Goal: Task Accomplishment & Management: Complete application form

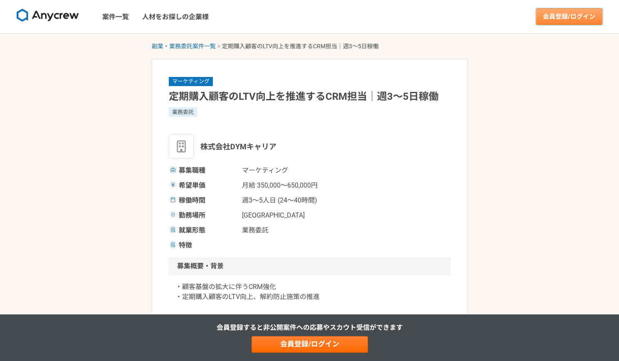
click at [584, 13] on link "会員登録/ログイン" at bounding box center [569, 16] width 66 height 17
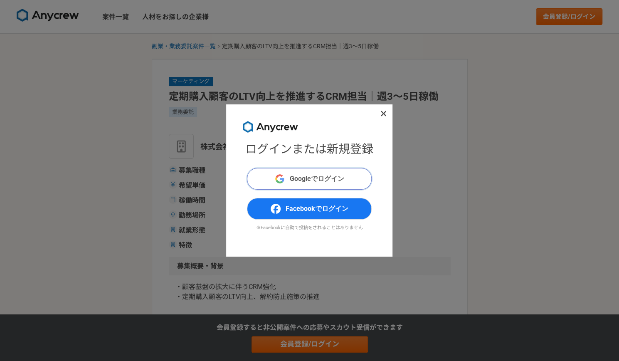
click at [330, 179] on span "Googleでログイン" at bounding box center [317, 179] width 54 height 10
click at [276, 152] on h1 "ログインまたは新規登録" at bounding box center [309, 148] width 128 height 17
click at [295, 147] on h1 "ログインまたは新規登録" at bounding box center [309, 148] width 128 height 17
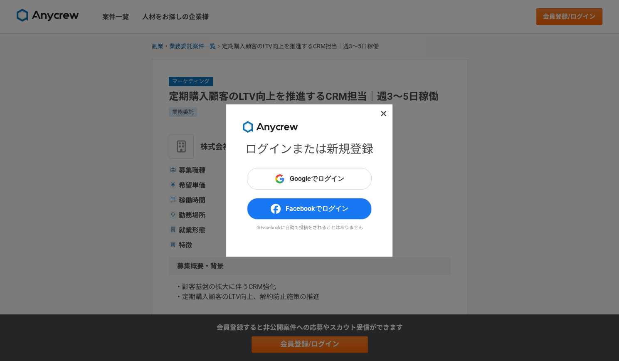
click at [382, 115] on icon at bounding box center [383, 113] width 5 height 5
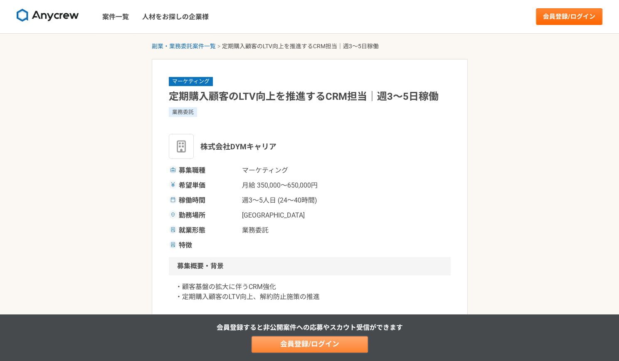
click at [344, 345] on link "会員登録/ログイン" at bounding box center [309, 344] width 116 height 17
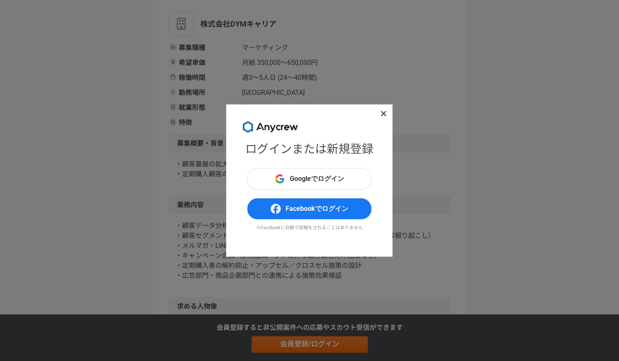
scroll to position [118, 0]
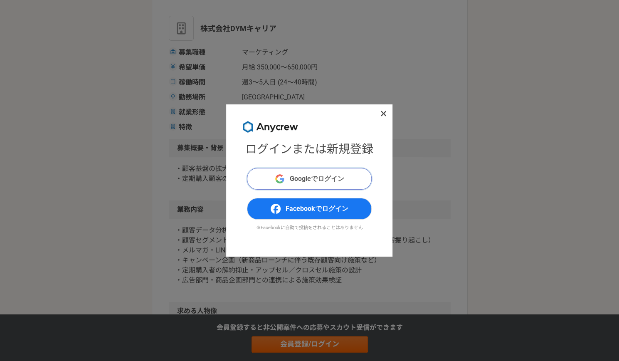
click at [327, 177] on span "Googleでログイン" at bounding box center [317, 179] width 54 height 10
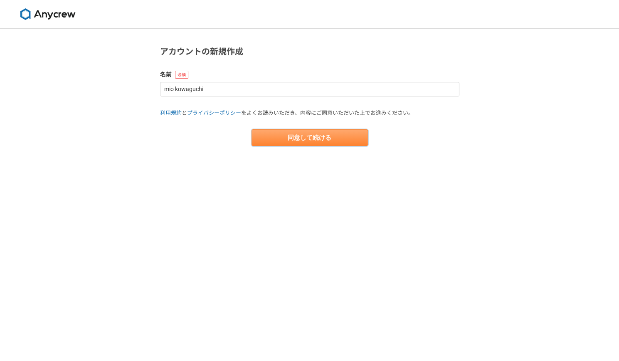
click at [286, 133] on button "同意して続ける" at bounding box center [309, 137] width 116 height 17
select select "13"
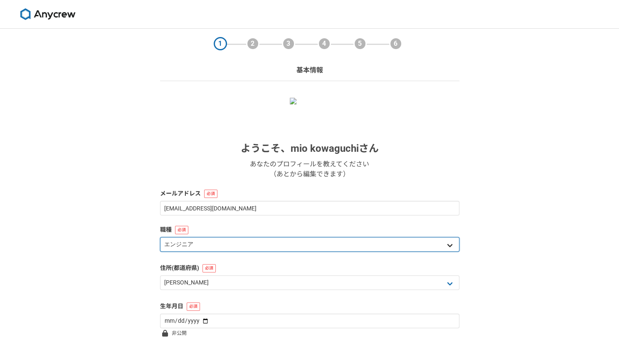
click at [443, 243] on select "エンジニア デザイナー ライター 営業 マーケティング 企画・事業開発 バックオフィス その他" at bounding box center [309, 244] width 299 height 15
select select "5"
click at [160, 237] on select "エンジニア デザイナー ライター 営業 マーケティング 企画・事業開発 バックオフィス その他" at bounding box center [309, 244] width 299 height 15
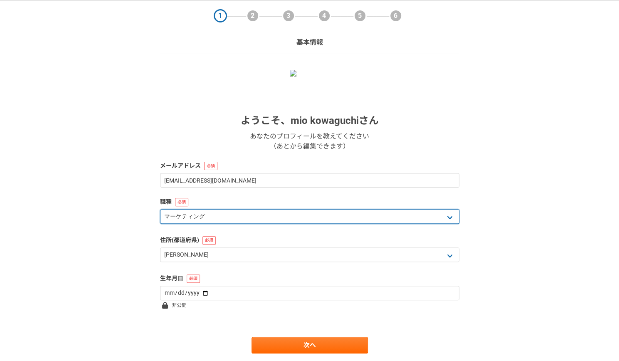
scroll to position [53, 0]
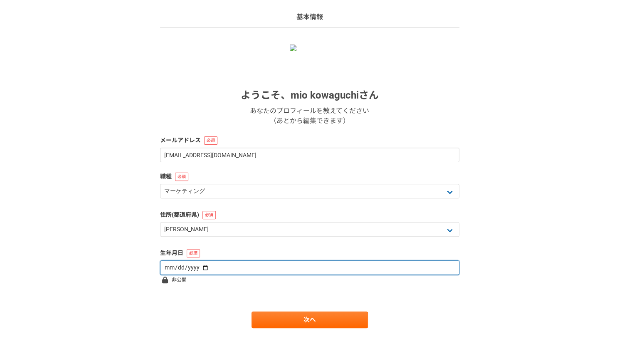
click at [413, 265] on input "date" at bounding box center [309, 267] width 299 height 15
click at [199, 265] on input "date" at bounding box center [309, 267] width 299 height 15
click at [165, 268] on input "date" at bounding box center [309, 267] width 299 height 15
click at [170, 268] on input "date" at bounding box center [309, 267] width 299 height 15
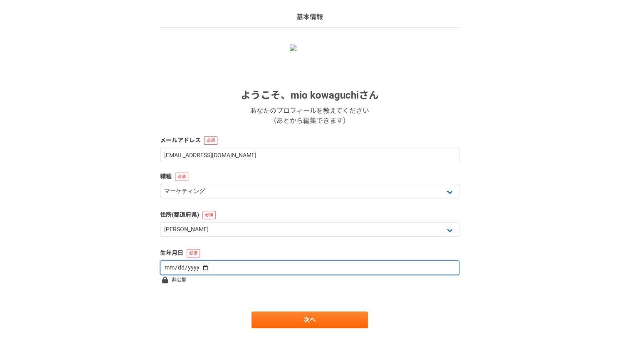
click at [170, 268] on input "date" at bounding box center [309, 267] width 299 height 15
click at [166, 268] on input "date" at bounding box center [309, 267] width 299 height 15
type input "1981-12-29"
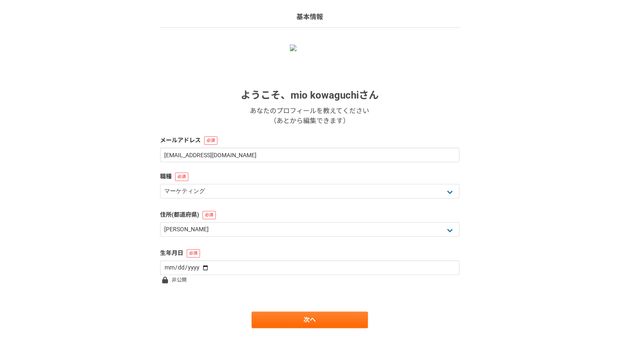
click at [277, 331] on main "1 2 3 4 5 6 基本情報 ようこそ、 mio kowaguchi さん あなたのプロフィールを教えてください （あとから編集できます） メールアドレス…" at bounding box center [310, 168] width 316 height 386
click at [280, 318] on link "次へ" at bounding box center [309, 319] width 116 height 17
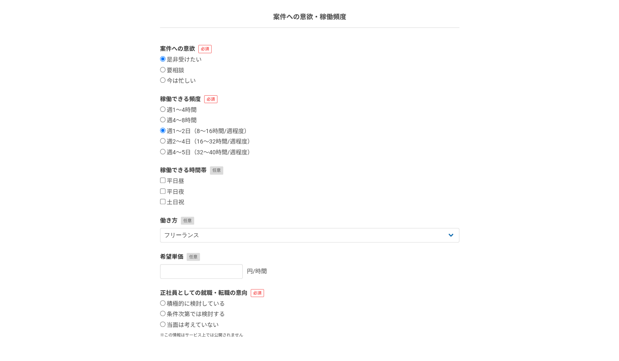
scroll to position [0, 0]
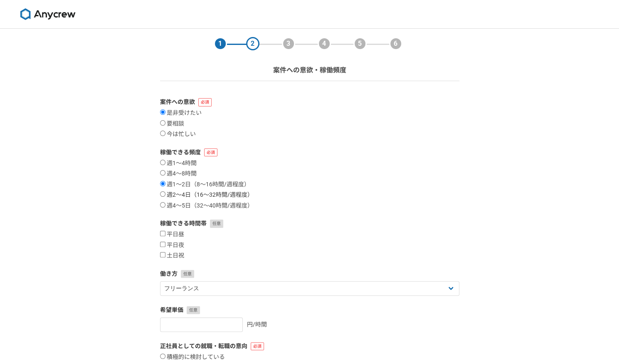
click at [162, 193] on input "週2〜4日（16〜32時間/週程度）" at bounding box center [162, 193] width 5 height 5
radio input "true"
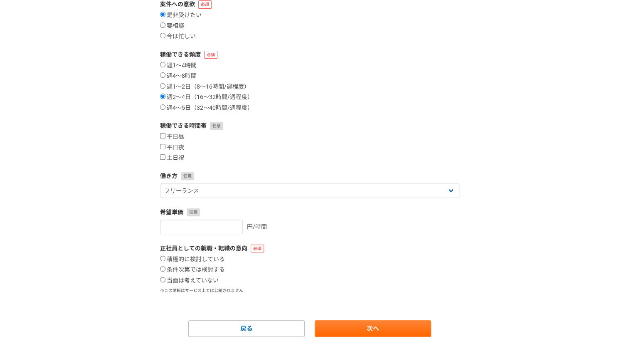
scroll to position [106, 0]
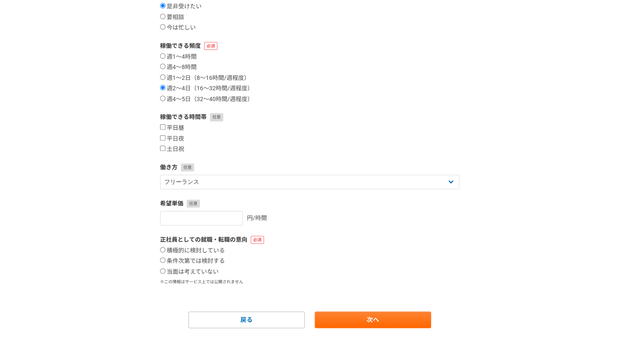
click at [160, 125] on input "平日昼" at bounding box center [162, 126] width 5 height 5
checkbox input "true"
click at [161, 138] on input "平日夜" at bounding box center [162, 137] width 5 height 5
checkbox input "true"
click at [162, 152] on label "土日祝" at bounding box center [172, 148] width 24 height 7
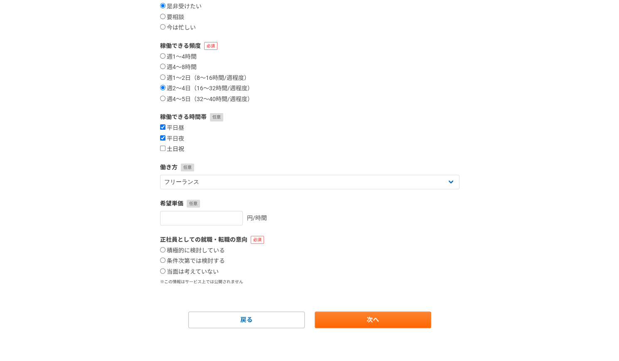
click at [162, 151] on input "土日祝" at bounding box center [162, 147] width 5 height 5
checkbox input "true"
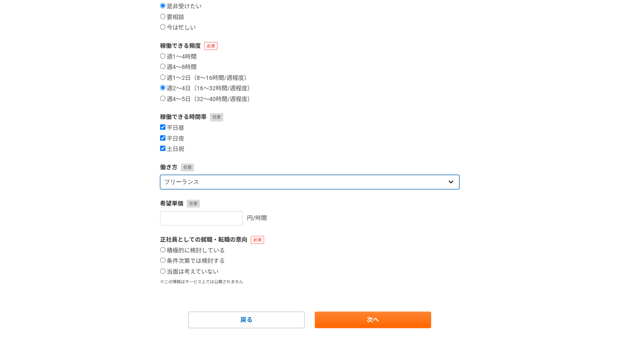
click at [432, 178] on select "フリーランス 副業 その他" at bounding box center [309, 182] width 299 height 15
click at [160, 175] on select "フリーランス 副業 その他" at bounding box center [309, 182] width 299 height 15
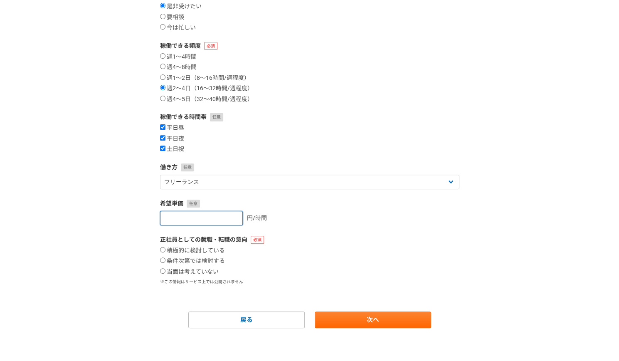
click at [219, 218] on input "number" at bounding box center [201, 218] width 83 height 15
click at [351, 229] on form "案件への意欲 是非受けたい 要相談 今は忙しい 稼働できる頻度 週1〜4時間 週4〜8時間 週1〜2日（8〜16時間/週程度） 週2〜4日（16〜32時間/週…" at bounding box center [309, 159] width 299 height 337
click at [189, 213] on input "3000" at bounding box center [201, 218] width 83 height 15
type input "3500"
click at [163, 260] on input "条件次第では検討する" at bounding box center [162, 259] width 5 height 5
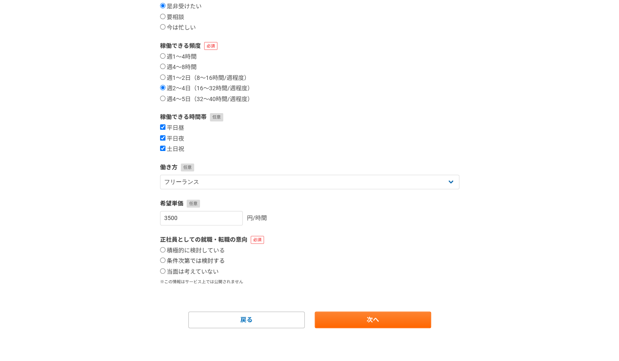
radio input "true"
click at [398, 319] on link "次へ" at bounding box center [373, 319] width 116 height 17
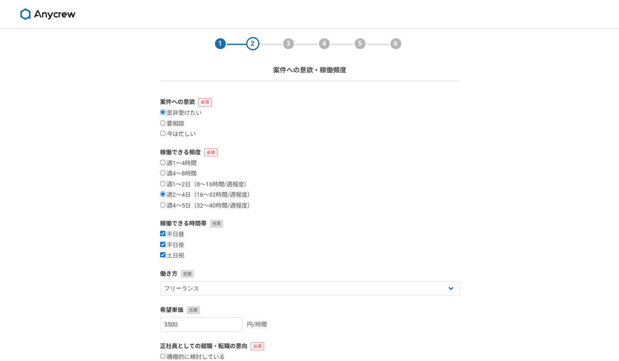
select select
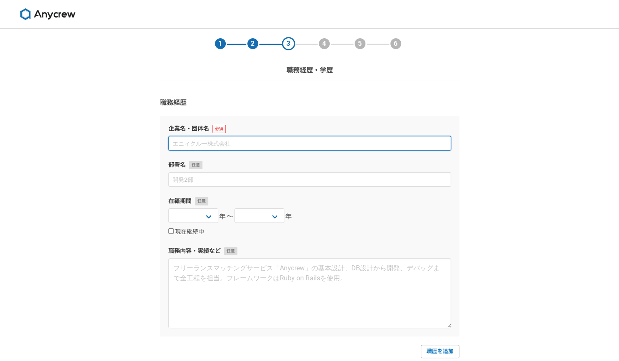
click at [264, 141] on input at bounding box center [309, 143] width 283 height 15
type input "株式会社コ―クッキング"
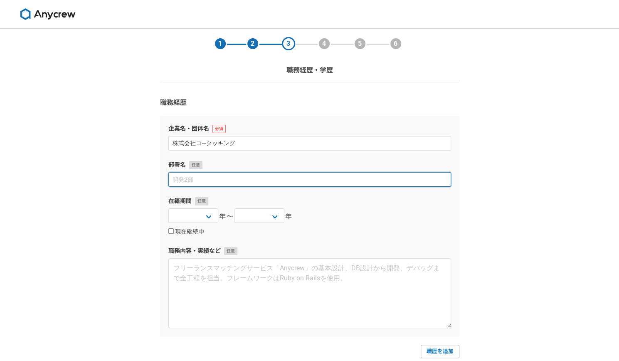
click at [251, 180] on input at bounding box center [309, 179] width 283 height 15
type input "マーケティング部"
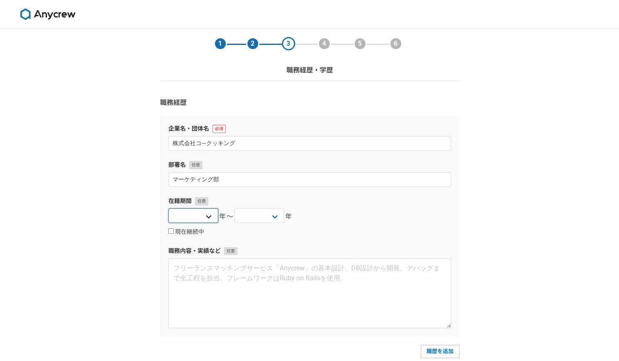
click at [202, 219] on select "2025 2024 2023 2022 2021 2020 2019 2018 2017 2016 2015 2014 2013 2012 2011 2010…" at bounding box center [193, 215] width 50 height 15
select select "2025"
click at [168, 208] on select "2025 2024 2023 2022 2021 2020 2019 2018 2017 2016 2015 2014 2013 2012 2011 2010…" at bounding box center [193, 215] width 50 height 15
click at [171, 231] on input "現在継続中" at bounding box center [170, 230] width 5 height 5
checkbox input "true"
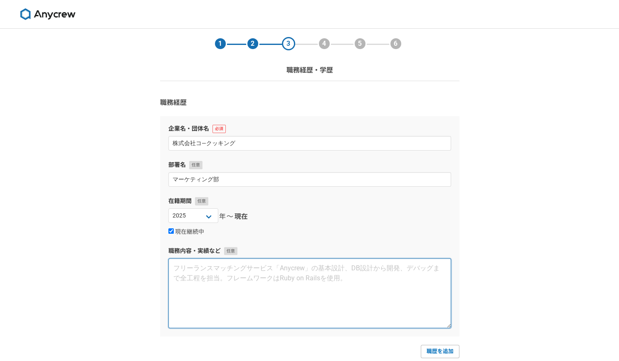
click at [192, 275] on textarea at bounding box center [309, 293] width 283 height 70
click at [224, 278] on textarea at bounding box center [309, 293] width 283 height 70
paste textarea "〇フードロス削減ECプラットフォームのtoC CRMの企画・運用全般 ・ユーザー分析（SQL使用）に基づく、コミュニケーションシナリオ設計 ・KPIを再設計し…"
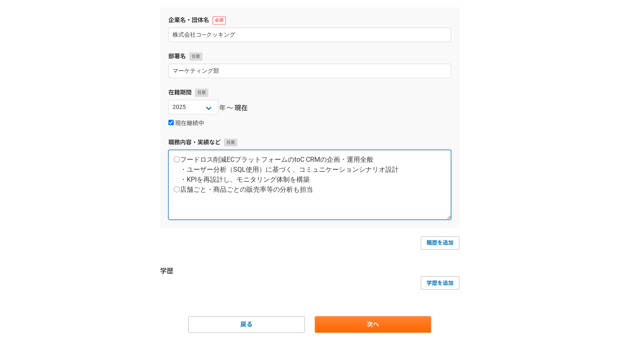
scroll to position [113, 0]
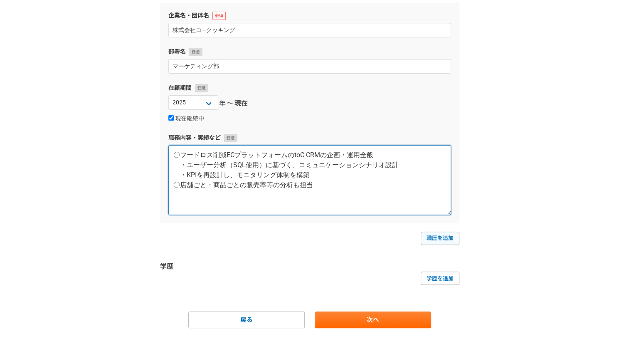
type textarea "〇フードロス削減ECプラットフォームのtoC CRMの企画・運用全般 ・ユーザー分析（SQL使用）に基づく、コミュニケーションシナリオ設計 ・KPIを再設計し…"
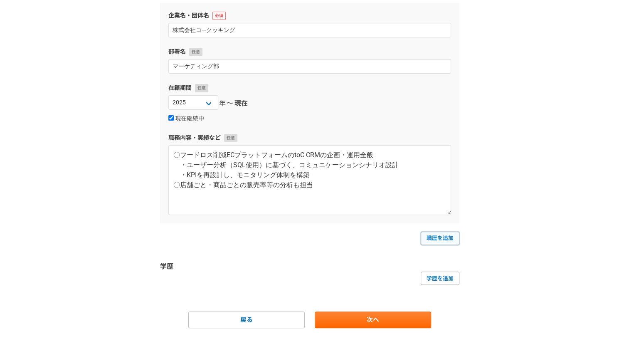
click at [439, 234] on link "職歴を追加" at bounding box center [439, 237] width 39 height 13
select select
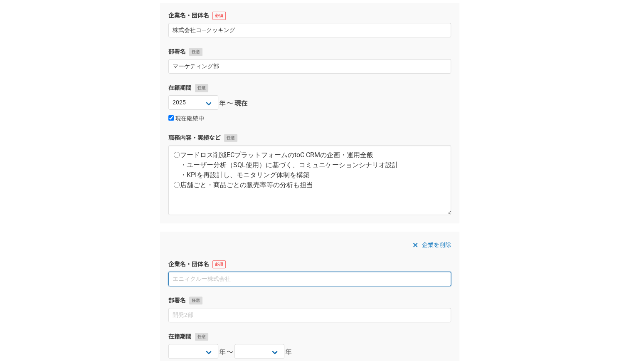
click at [253, 275] on input at bounding box center [309, 278] width 283 height 15
paste input "A'alda Y 株式会社"
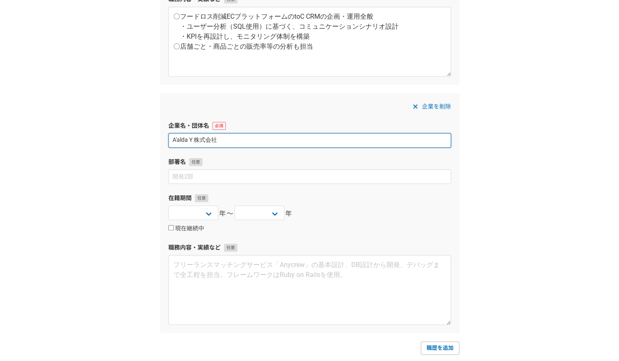
scroll to position [255, 0]
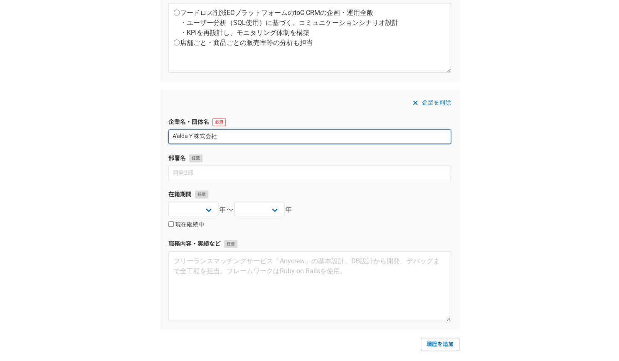
type input "A'alda Y 株式会社"
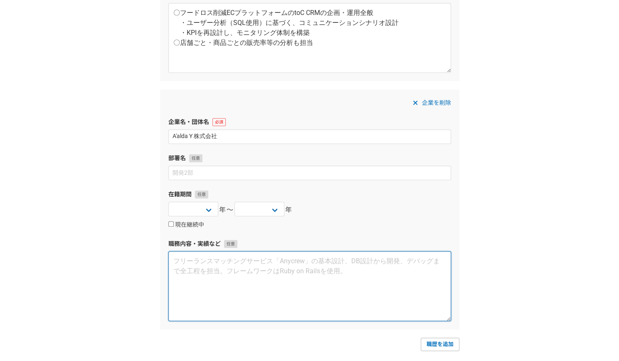
click at [228, 270] on textarea at bounding box center [309, 286] width 283 height 70
paste textarea "〇マーケティング戦略立案 〇ペルソナ・カスタマージャーニー設計 〇効果分析環境の整備 ・流入／登録／売上／契約等の各種データがさまざまなデータベースに分散し、…"
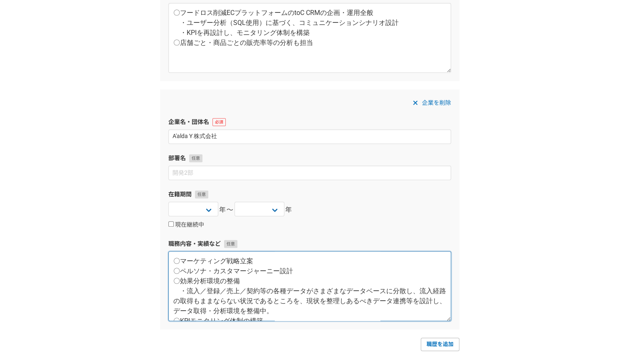
scroll to position [55, 0]
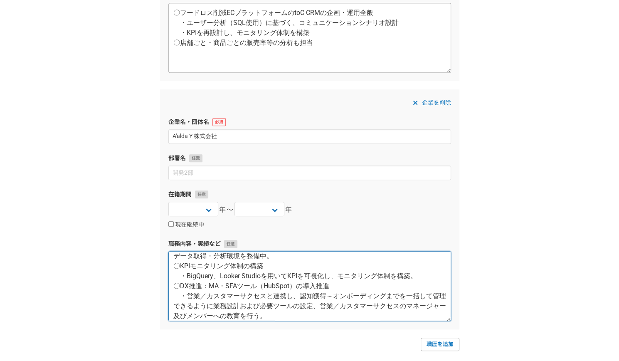
type textarea "〇マーケティング戦略立案 〇ペルソナ・カスタマージャーニー設計 〇効果分析環境の整備 ・流入／登録／売上／契約等の各種データがさまざまなデータベースに分散し、…"
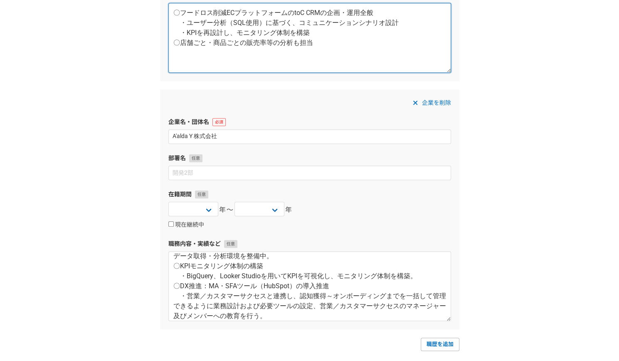
drag, startPoint x: 181, startPoint y: 22, endPoint x: 427, endPoint y: 20, distance: 246.0
click at [427, 20] on textarea "〇フードロス削減ECプラットフォームのtoC CRMの企画・運用全般 ・ユーザー分析（SQL使用）に基づく、コミュニケーションシナリオ設計 ・KPIを再設計し…" at bounding box center [309, 38] width 283 height 70
paste textarea "・ユーザー分析（SQL使用）に基づく、コミュニケーションシナリオ設計"
click at [412, 34] on textarea "〇フードロス削減ECプラットフォームのtoC CRMの企画・運用全般 ・KPIを再設計し、モニタリング体制を構築 ・ユーザー分析（SQL使用）に基づく、コミュ…" at bounding box center [309, 38] width 283 height 70
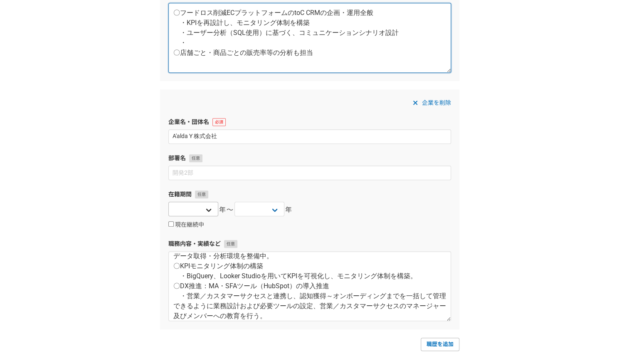
type textarea "〇フードロス削減ECプラットフォームのtoC CRMの企画・運用全般 ・KPIを再設計し、モニタリング体制を構築 ・ユーザー分析（SQL使用）に基づく、コミュ…"
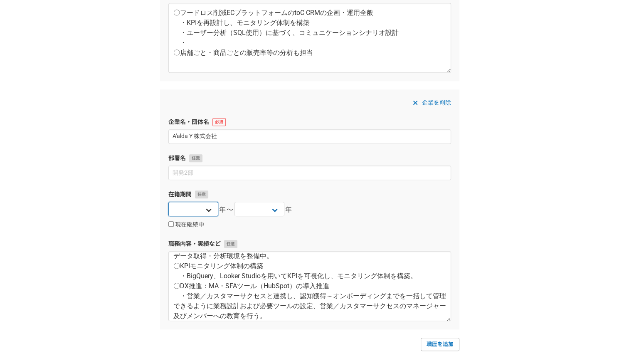
click at [209, 208] on select "2025 2024 2023 2022 2021 2020 2019 2018 2017 2016 2015 2014 2013 2012 2011 2010…" at bounding box center [193, 209] width 50 height 15
click at [264, 115] on div "企業を削除 企業名・団体名 A'alda Y 株式会社 部署名 在籍期間 2025 2024 2023 2022 2021 2020 2019 2018 20…" at bounding box center [309, 209] width 299 height 240
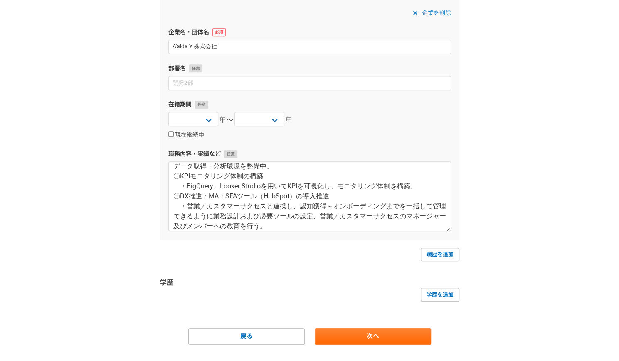
scroll to position [361, 0]
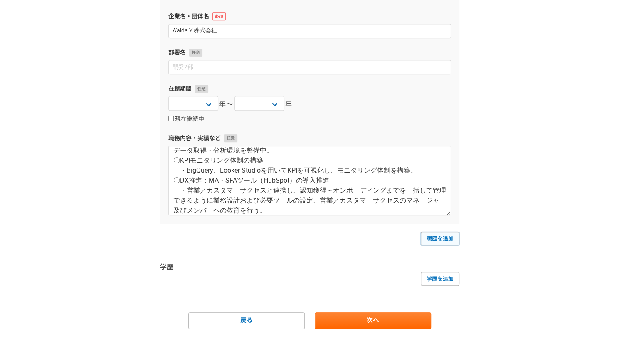
click at [442, 236] on link "職歴を追加" at bounding box center [439, 238] width 39 height 13
select select
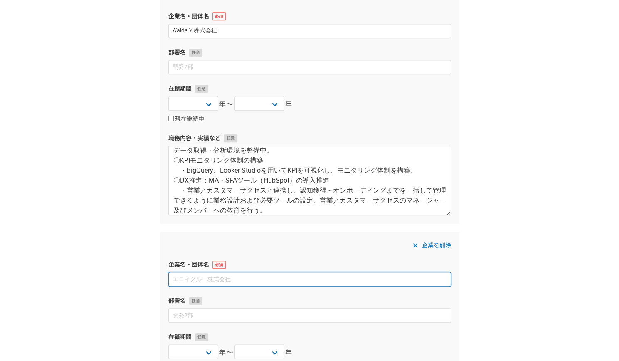
click at [247, 277] on input at bounding box center [309, 279] width 283 height 15
paste input "Hash DasH Holdings 株式会社"
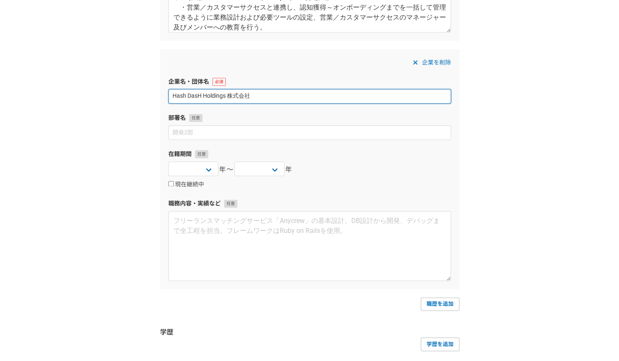
scroll to position [550, 0]
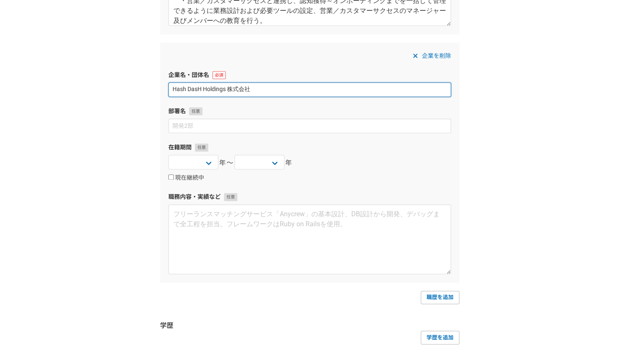
type input "Hash DasH Holdings 株式会社"
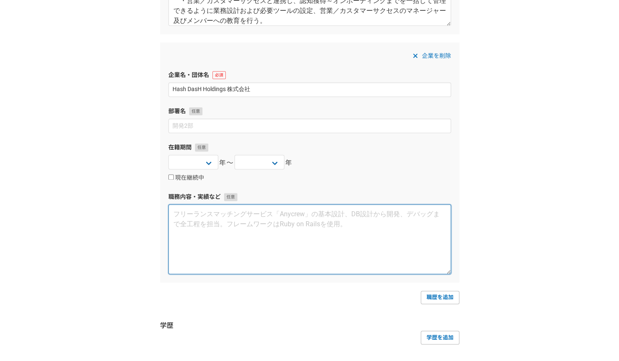
click at [209, 223] on textarea at bounding box center [309, 239] width 283 height 70
paste textarea "マーケティング戦略立案・実行 レポートラインをCEOとし、代理店をマネジメントしながら、下記業務を実施 〇マーケティング戦略のプランニング ・経営と調整しなが…"
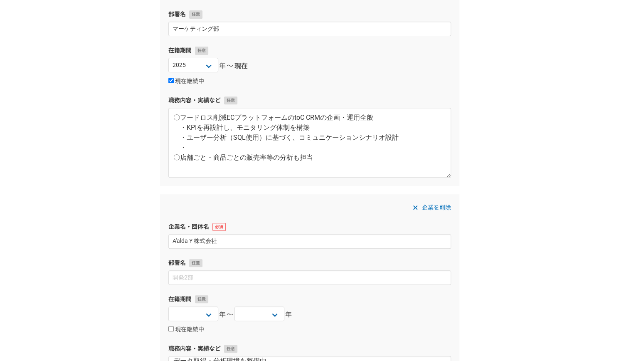
scroll to position [125, 0]
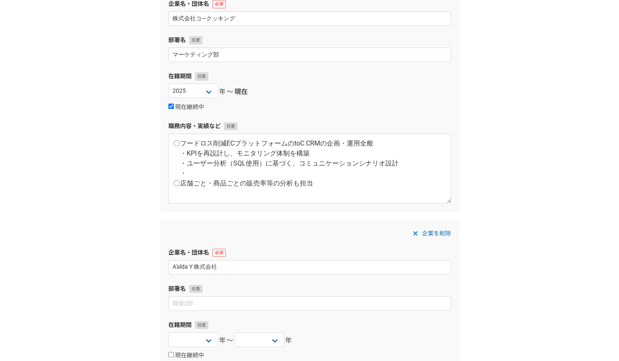
type textarea "マーケティング戦略立案・実行 レポートラインをCEOとし、代理店をマネジメントしながら、下記業務を実施 〇マーケティング戦略のプランニング ・経営と調整しなが…"
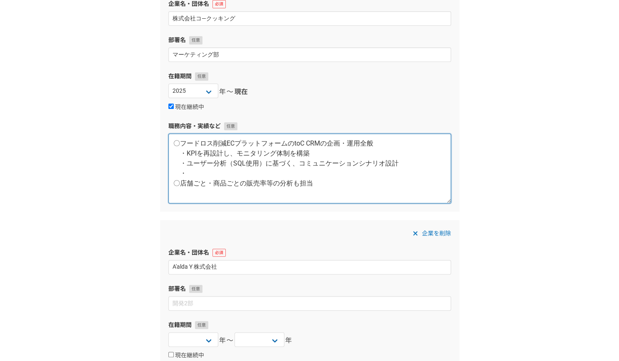
click at [266, 162] on textarea "〇フードロス削減ECプラットフォームのtoC CRMの企画・運用全般 ・KPIを再設計し、モニタリング体制を構築 ・ユーザー分析（SQL使用）に基づく、コミュ…" at bounding box center [309, 168] width 283 height 70
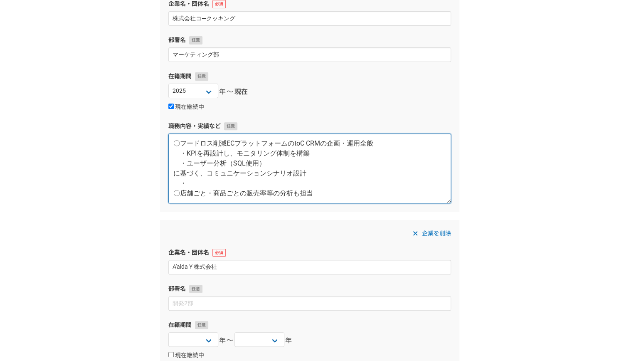
click at [269, 168] on textarea "〇フードロス削減ECプラットフォームのtoC CRMの企画・運用全般 ・KPIを再設計し、モニタリング体制を構築 ・ユーザー分析（SQL使用） に基づく、コミ…" at bounding box center [309, 168] width 283 height 70
click at [263, 162] on textarea "〇フードロス削減ECプラットフォームのtoC CRMの企画・運用全般 ・KPIを再設計し、モニタリング体制を構築 ・ユーザー分析（SQL使用） に基づく、コミ…" at bounding box center [309, 168] width 283 height 70
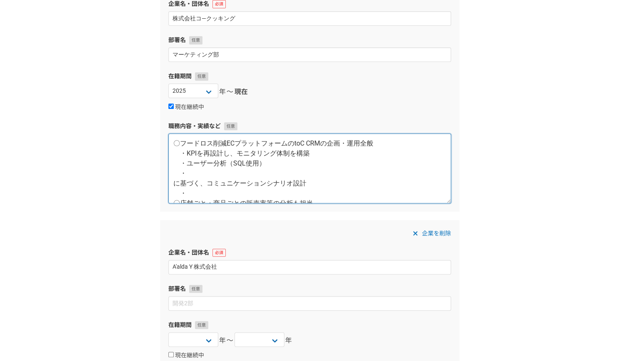
paste textarea "顧客セグメント別施策の設計・実行"
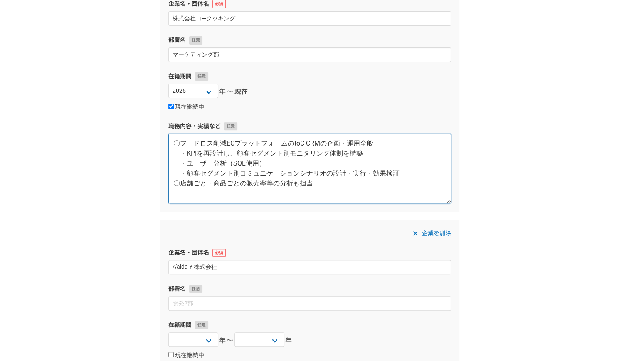
click at [284, 145] on textarea "〇フードロス削減ECプラットフォームのtoC CRMの企画・運用全般 ・KPIを再設計し、顧客セグメント別モニタリング体制を構築 ・ユーザー分析（SQL使用）…" at bounding box center [309, 168] width 283 height 70
click at [227, 163] on textarea "〇フードロス削減ECプラットフォームアプリのtoC CRMの企画・運用全般 ・KPIを再設計し、顧客セグメント別モニタリング体制を構築 ・ユーザー分析（SQL…" at bounding box center [309, 168] width 283 height 70
drag, startPoint x: 175, startPoint y: 143, endPoint x: 329, endPoint y: 182, distance: 159.2
click at [329, 182] on textarea "〇フードロス削減ECプラットフォームアプリのtoC CRMの企画・運用全般 ・KPIを再設計し、顧客セグメント別モニタリング体制を構築 ・購入率・継続率・解約…" at bounding box center [309, 168] width 283 height 70
type textarea "〇フードロス削減ECプラットフォームアプリのtoC CRMの企画・運用全般 ・KPIを再設計し、顧客セグメント別モニタリング体制を構築 ・購入率・継続率・解約…"
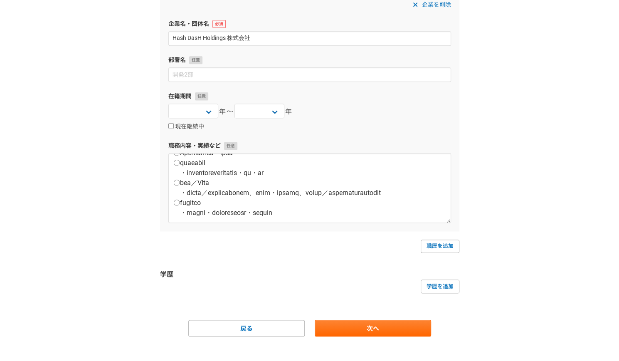
scroll to position [609, 0]
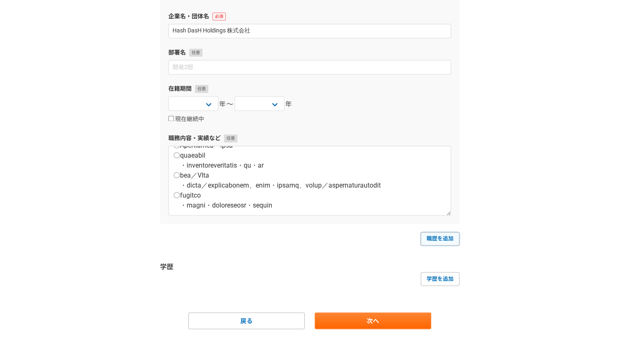
click at [440, 232] on link "職歴を追加" at bounding box center [439, 238] width 39 height 13
select select
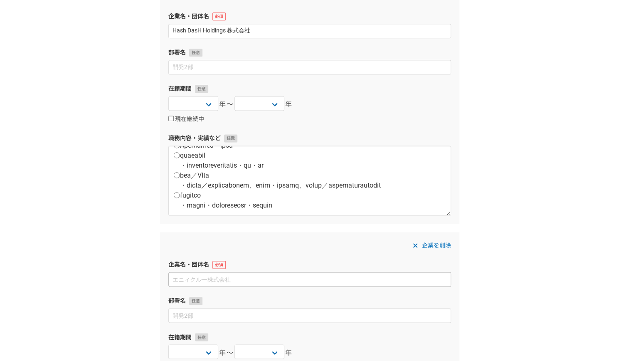
click at [214, 277] on input at bounding box center [309, 279] width 283 height 15
type input "STOCKPOINT株式会社"
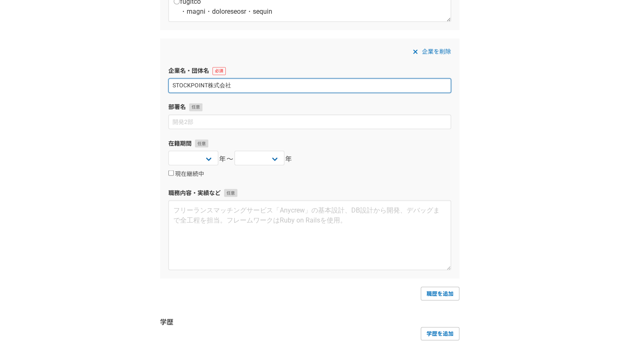
scroll to position [857, 0]
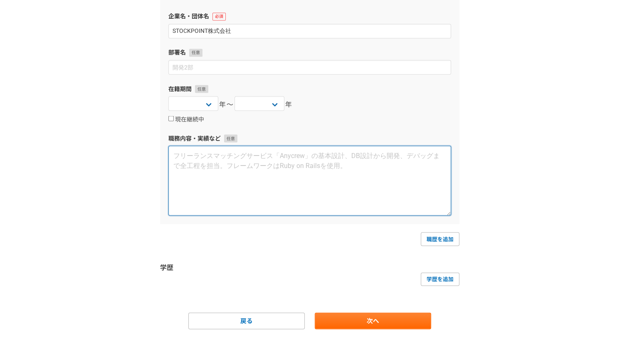
click at [283, 181] on textarea at bounding box center [309, 180] width 283 height 70
paste textarea "レポートラインをCEOとし、下記業務に従事 ≪マーケティング≫ ◆アプリ利用状況の分析／利用者活性化施策の企画・実施 ・利用ツール：Google Analyt…"
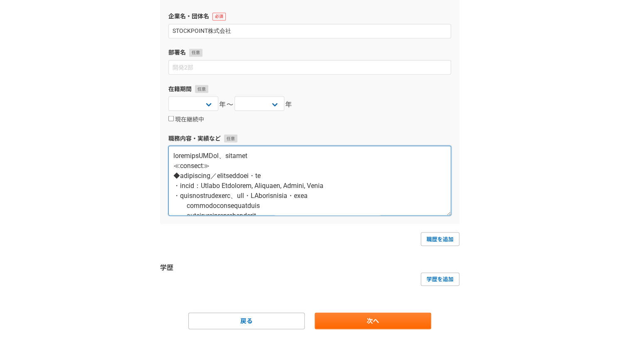
scroll to position [424, 0]
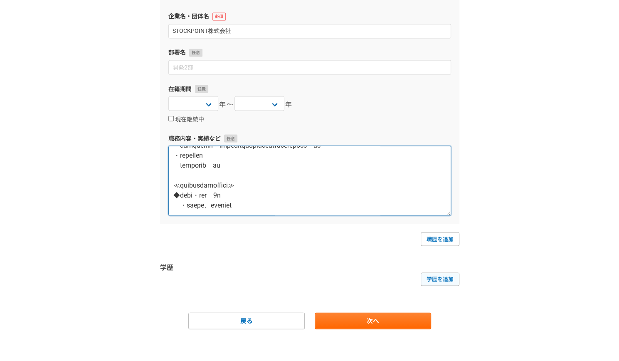
type textarea "レポートラインをCEOとし、下記業務に従事 ≪マーケティング≫ ◆アプリ利用状況の分析／利用者活性化施策の企画・実施 ・利用ツール：Google Analyt…"
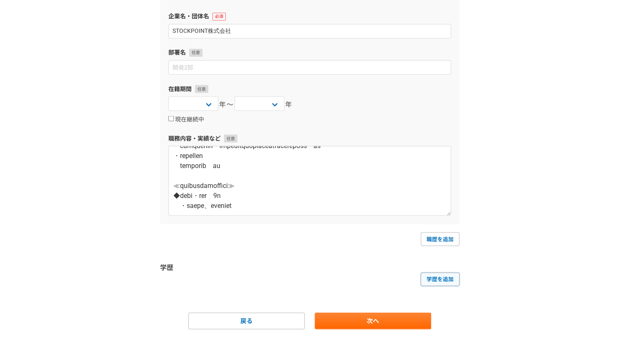
click at [445, 276] on link "学歴を追加" at bounding box center [439, 278] width 39 height 13
select select
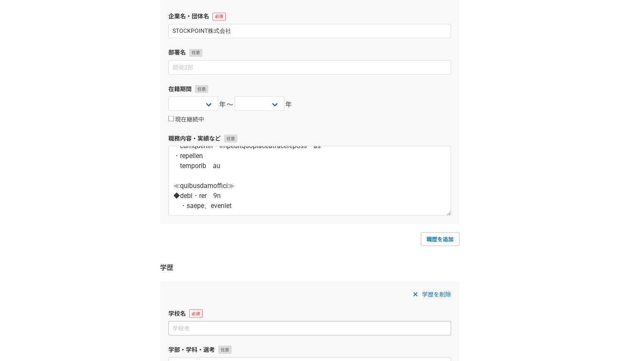
click at [285, 324] on input at bounding box center [309, 327] width 283 height 15
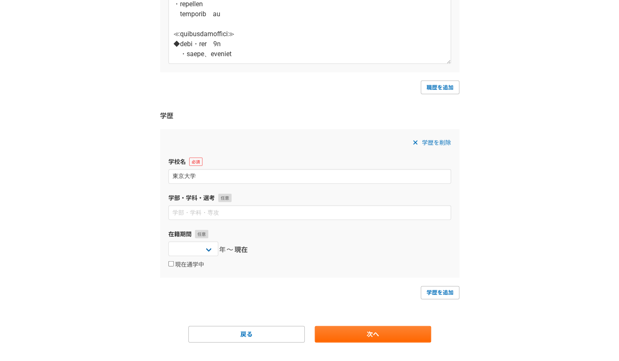
scroll to position [1010, 0]
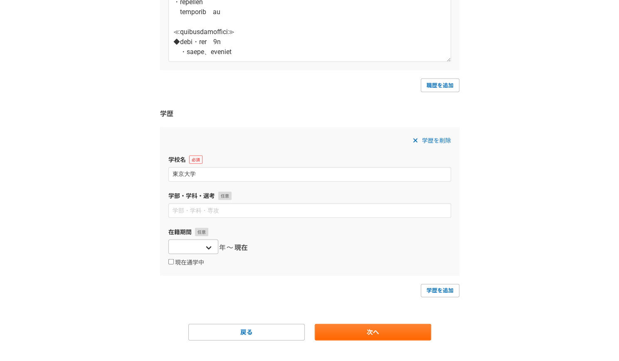
type input "東京大学"
click at [204, 243] on select "2025 2024 2023 2022 2021 2020 2019 2018 2017 2016 2015 2014 2013 2012 2011 2010…" at bounding box center [193, 246] width 50 height 15
click at [209, 247] on select "2025 2024 2023 2022 2021 2020 2019 2018 2017 2016 2015 2014 2013 2012 2011 2010…" at bounding box center [193, 246] width 50 height 15
select select "2001"
click at [168, 239] on select "2025 2024 2023 2022 2021 2020 2019 2018 2017 2016 2015 2014 2013 2012 2011 2010…" at bounding box center [193, 246] width 50 height 15
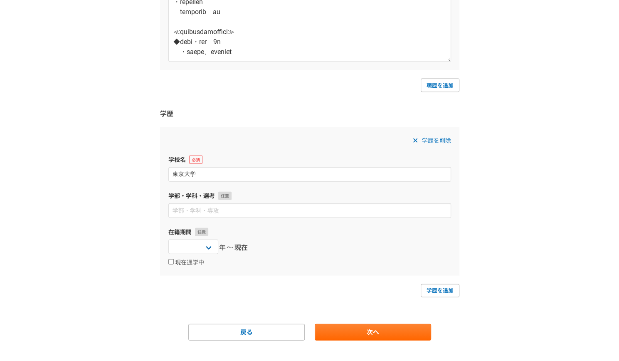
click at [261, 251] on div "2025 2024 2023 2022 2021 2020 2019 2018 2017 2016 2015 2014 2013 2012 2011 2010…" at bounding box center [309, 247] width 283 height 17
click at [239, 243] on span "現在" at bounding box center [240, 248] width 13 height 10
click at [171, 261] on input "現在通学中" at bounding box center [170, 261] width 5 height 5
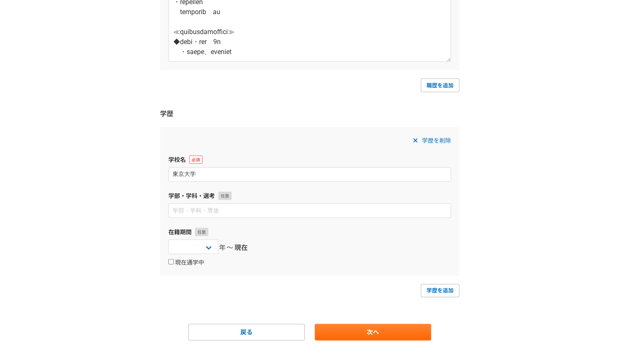
checkbox input "true"
select select
click at [171, 261] on input "現在通学中" at bounding box center [170, 261] width 5 height 5
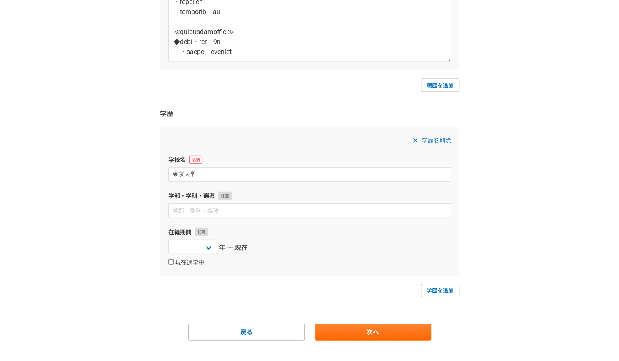
checkbox input "true"
select select
click at [273, 247] on select "2025 2024 2023 2022 2021 2020 2019 2018 2017 2016 2015 2014 2013 2012 2011 2010…" at bounding box center [259, 246] width 50 height 15
select select "2007"
click at [234, 239] on select "2025 2024 2023 2022 2021 2020 2019 2018 2017 2016 2015 2014 2013 2012 2011 2010…" at bounding box center [259, 246] width 50 height 15
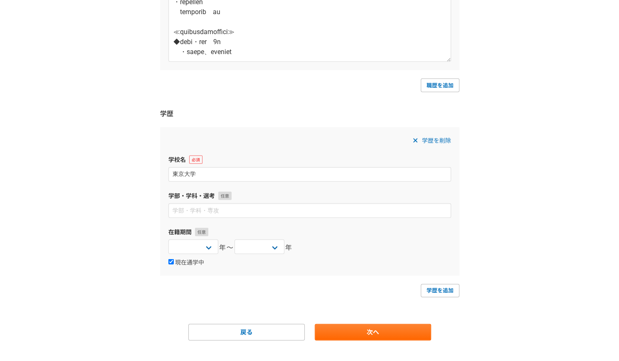
click at [171, 259] on input "現在通学中" at bounding box center [170, 261] width 5 height 5
checkbox input "true"
select select
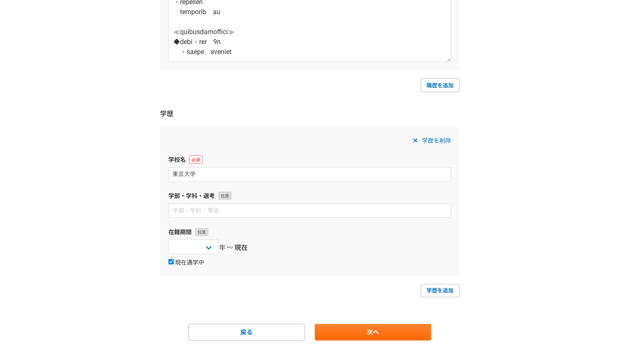
select select "2007"
click at [206, 242] on select "2025 2024 2023 2022 2021 2020 2019 2018 2017 2016 2015 2014 2013 2012 2011 2010…" at bounding box center [193, 246] width 50 height 15
click at [278, 158] on label "学校名" at bounding box center [309, 159] width 283 height 9
click at [215, 224] on div "学歴を削除 学校名 東京大学 学部・学科・選考 在籍期間 2025 2024 2023 2022 2021 2020 2019 2018 2017 2016 …" at bounding box center [309, 201] width 299 height 148
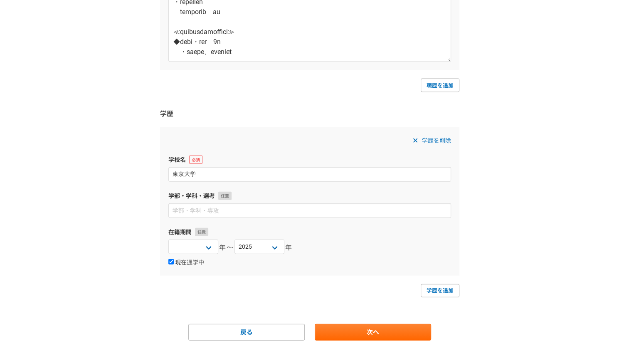
click at [170, 259] on input "現在通学中" at bounding box center [170, 261] width 5 height 5
checkbox input "false"
click at [188, 247] on select "2025 2024 2023 2022 2021 2020 2019 2018 2017 2016 2015 2014 2013 2012 2011 2010…" at bounding box center [193, 246] width 50 height 15
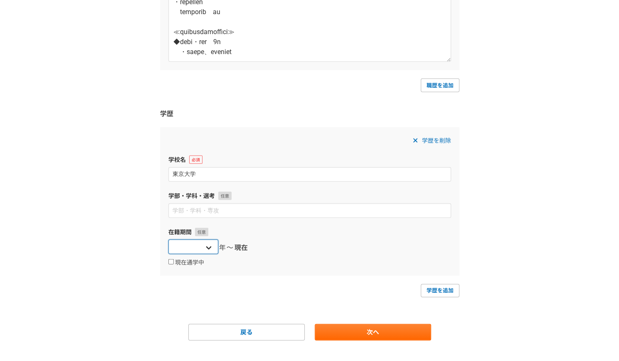
click at [188, 247] on select "2025 2024 2023 2022 2021 2020 2019 2018 2017 2016 2015 2014 2013 2012 2011 2010…" at bounding box center [193, 246] width 50 height 15
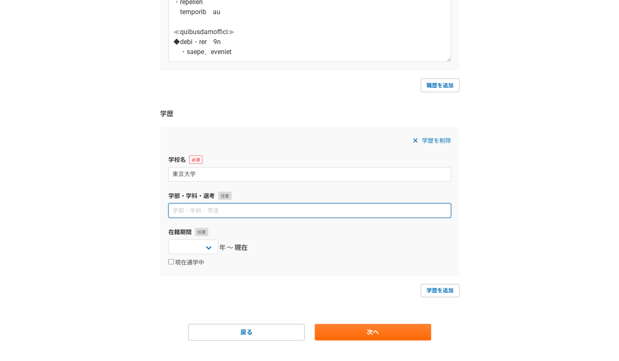
click at [319, 208] on input at bounding box center [309, 210] width 283 height 15
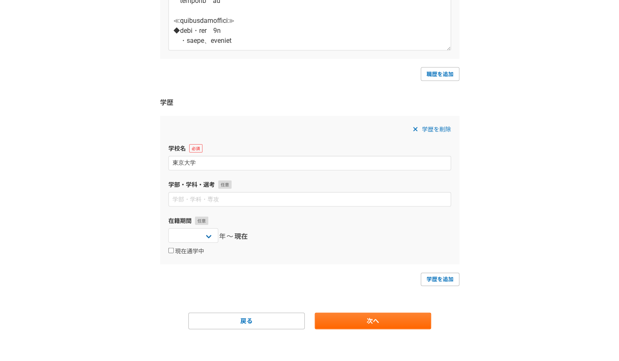
click at [414, 127] on icon at bounding box center [415, 129] width 4 height 4
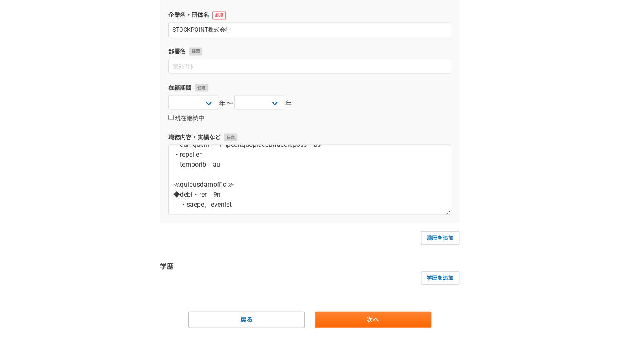
scroll to position [857, 0]
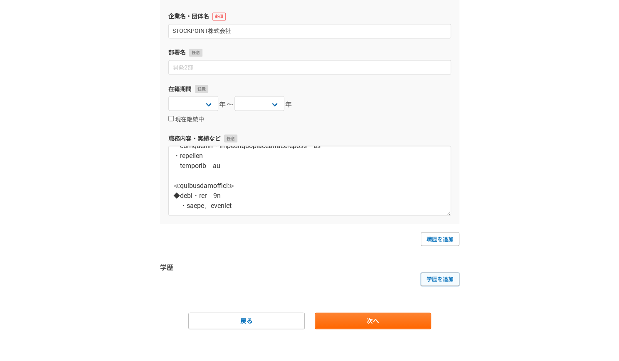
click at [439, 277] on link "学歴を追加" at bounding box center [439, 278] width 39 height 13
select select
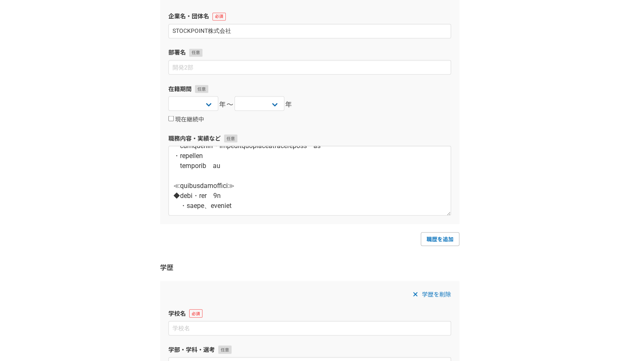
scroll to position [1021, 0]
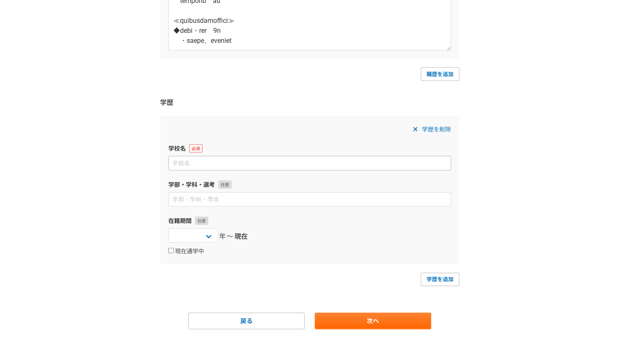
click at [294, 158] on input at bounding box center [309, 163] width 283 height 15
type input "東京大学"
click at [424, 275] on link "学歴を追加" at bounding box center [439, 279] width 39 height 13
select select
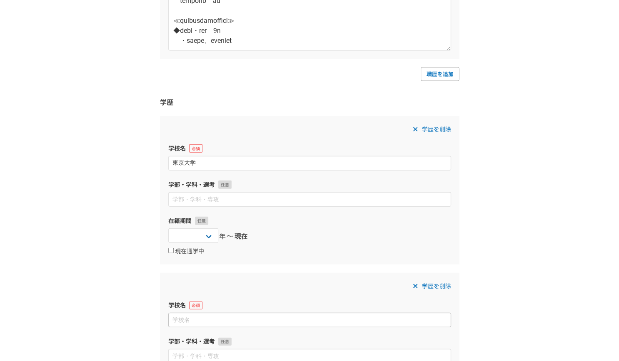
click at [240, 314] on input at bounding box center [309, 319] width 283 height 15
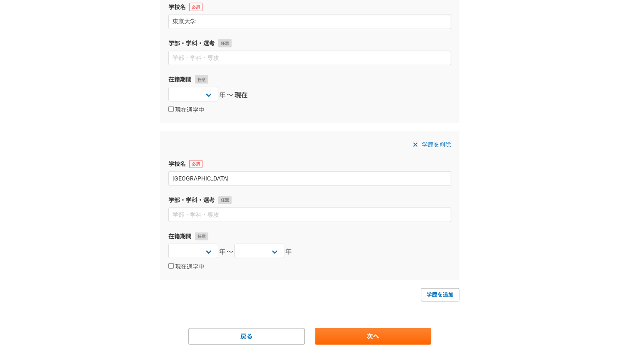
scroll to position [1178, 0]
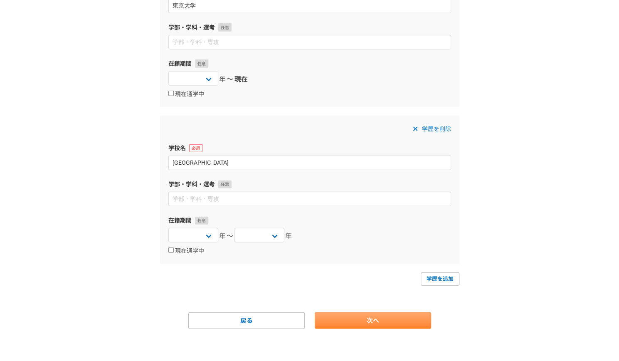
type input "東京大学大学院"
click at [375, 317] on link "次へ" at bounding box center [373, 320] width 116 height 17
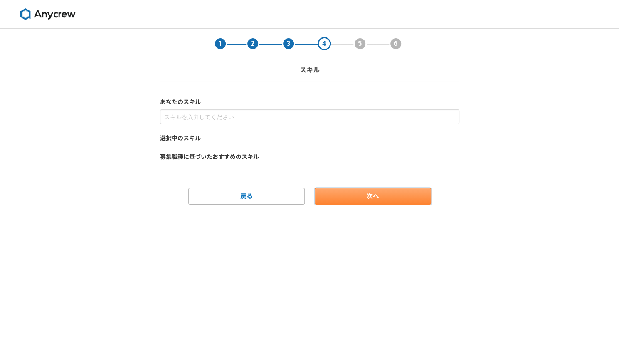
scroll to position [0, 0]
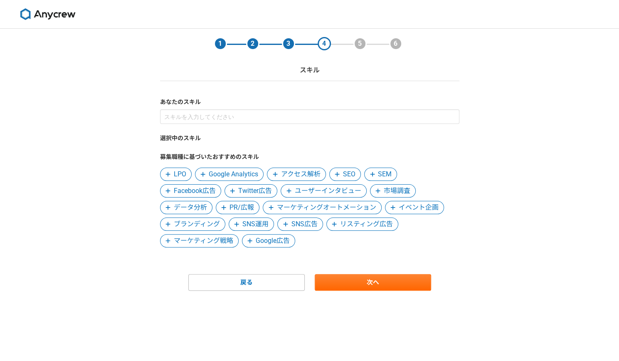
click at [242, 169] on span "Google Analytics" at bounding box center [233, 174] width 49 height 10
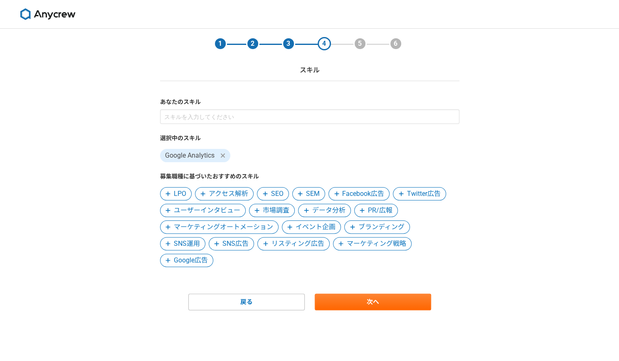
click at [241, 192] on span "アクセス解析" at bounding box center [228, 194] width 39 height 10
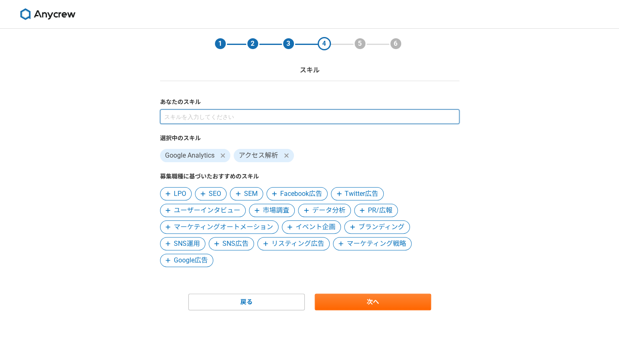
click at [220, 116] on input at bounding box center [309, 116] width 299 height 15
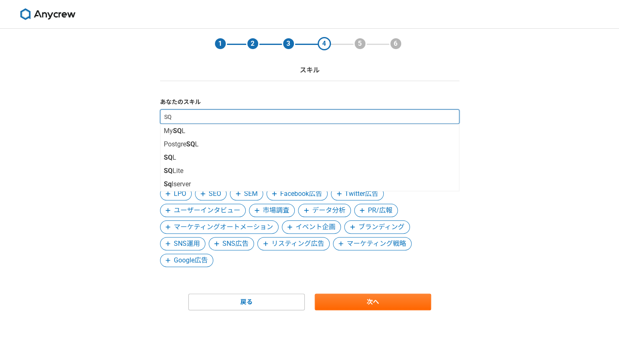
type input "SQL"
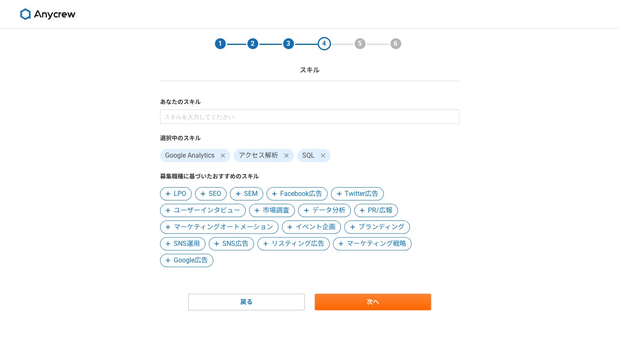
click at [324, 210] on span "データ分析" at bounding box center [328, 210] width 33 height 10
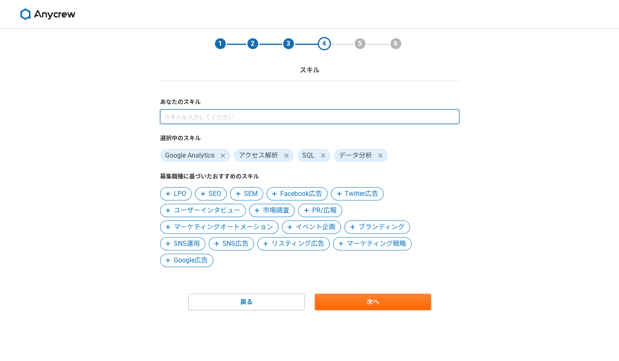
click at [252, 113] on input at bounding box center [309, 116] width 299 height 15
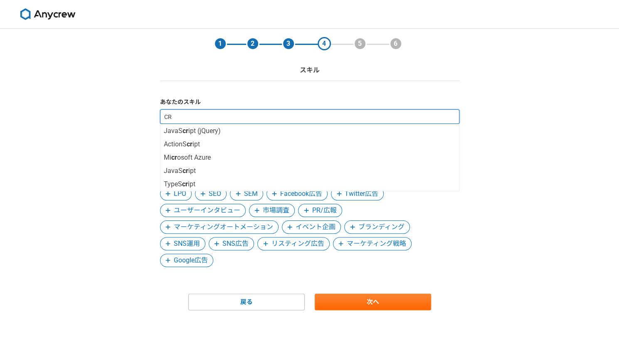
type input "CRM"
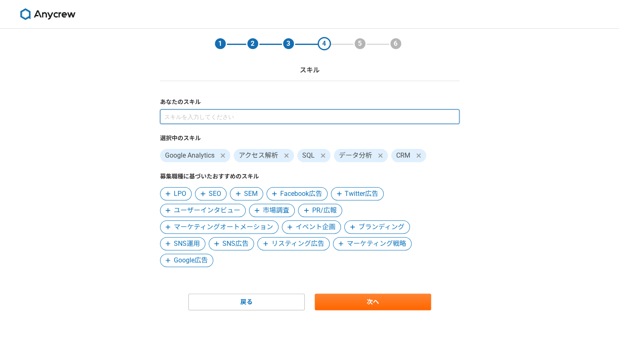
click at [206, 114] on input at bounding box center [309, 116] width 299 height 15
type input "KPI設計"
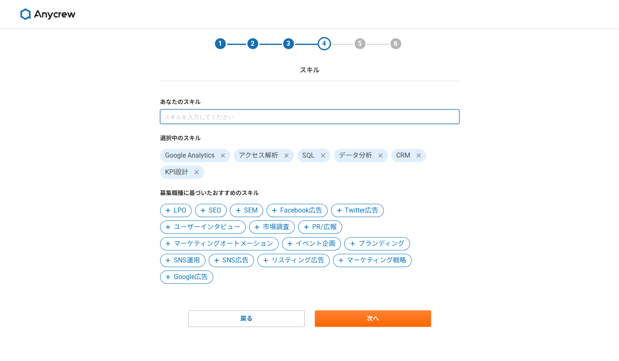
click at [201, 115] on input at bounding box center [309, 116] width 299 height 15
type input "KPI管理"
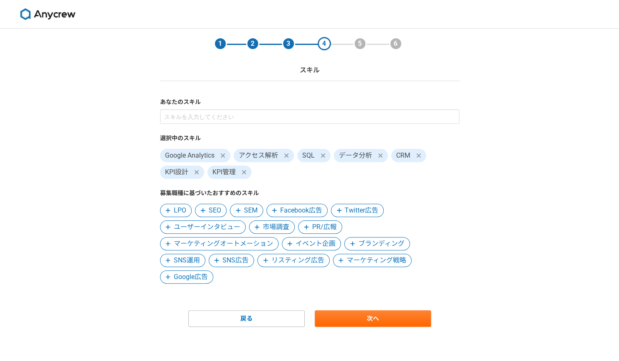
click at [360, 260] on span "マーケティング戦略" at bounding box center [376, 260] width 59 height 10
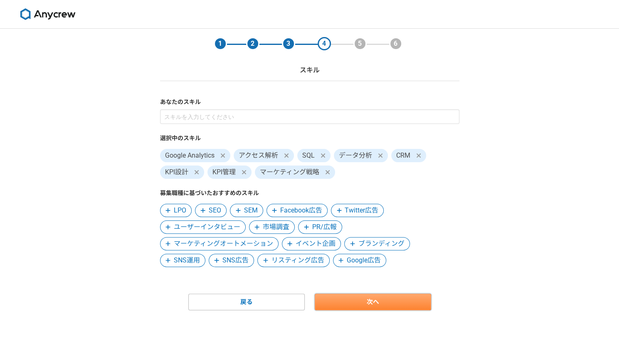
click at [392, 302] on link "次へ" at bounding box center [373, 301] width 116 height 17
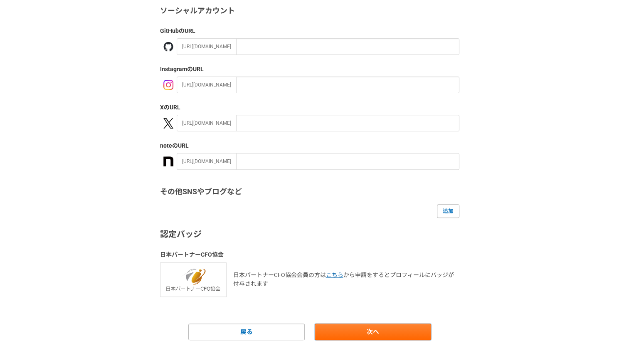
scroll to position [96, 0]
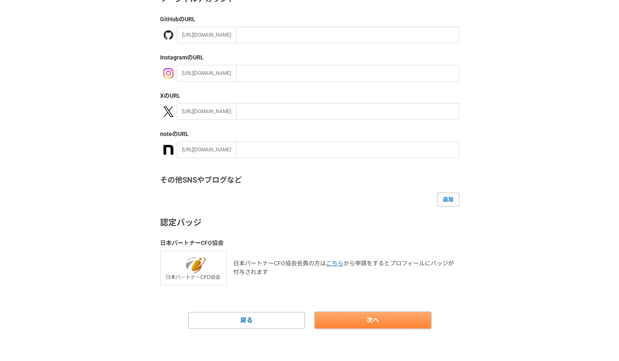
click at [334, 319] on link "次へ" at bounding box center [373, 320] width 116 height 17
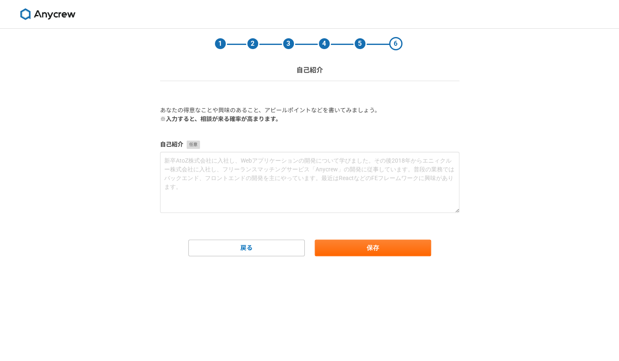
scroll to position [0, 0]
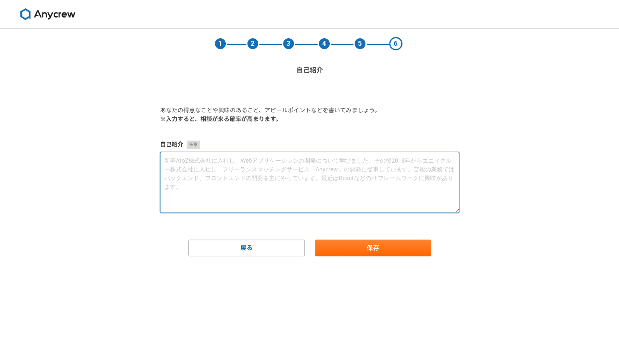
click at [273, 169] on textarea at bounding box center [309, 182] width 299 height 61
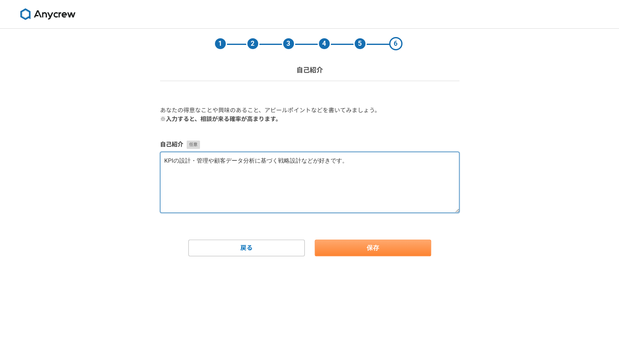
type textarea "KPIの設計・管理や顧客データ分析に基づく戦略設計などが好きです。"
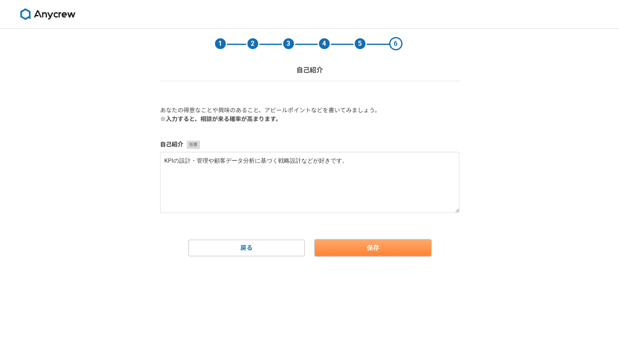
click at [372, 245] on button "保存" at bounding box center [373, 247] width 116 height 17
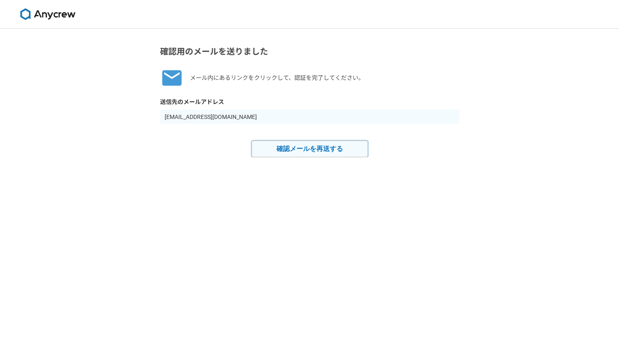
click at [316, 148] on button "確認メールを再送する" at bounding box center [309, 148] width 116 height 17
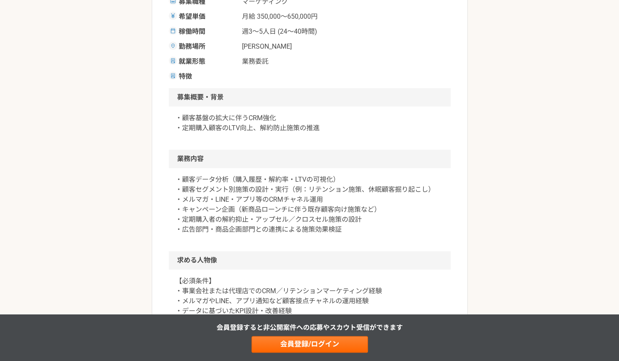
scroll to position [172, 0]
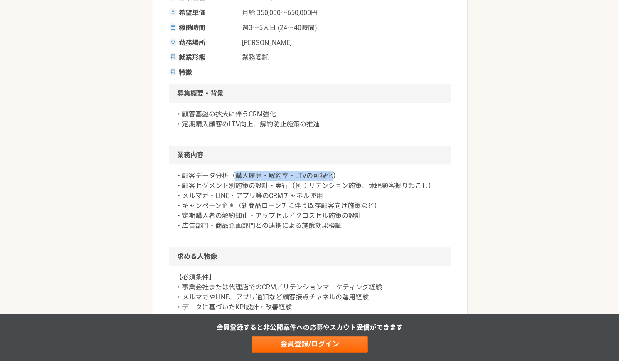
drag, startPoint x: 235, startPoint y: 175, endPoint x: 330, endPoint y: 177, distance: 94.7
click at [330, 177] on p "・顧客データ分析（購入履歴・解約率・LTVの可視化） ・顧客セグメント別施策の設計・実行（例：リテンション施策、休眠顧客掘り起こし） ・メルマガ・LINE・ア…" at bounding box center [309, 201] width 268 height 60
click at [295, 181] on p "・顧客データ分析（購入履歴・解約率・LTVの可視化） ・顧客セグメント別施策の設計・実行（例：リテンション施策、休眠顧客掘り起こし） ・メルマガ・LINE・ア…" at bounding box center [309, 201] width 268 height 60
drag, startPoint x: 182, startPoint y: 186, endPoint x: 288, endPoint y: 188, distance: 106.4
click at [288, 188] on p "・顧客データ分析（購入履歴・解約率・LTVの可視化） ・顧客セグメント別施策の設計・実行（例：リテンション施策、休眠顧客掘り起こし） ・メルマガ・LINE・ア…" at bounding box center [309, 201] width 268 height 60
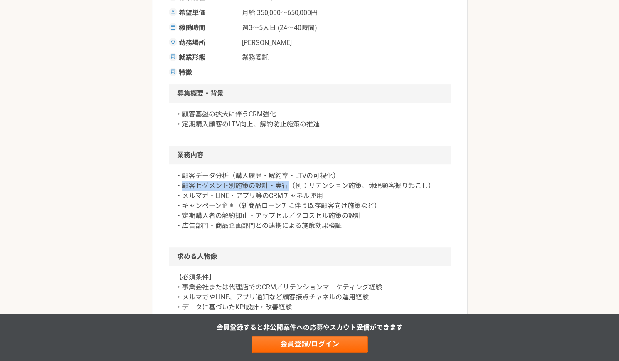
copy p "顧客セグメント別施策の設計・実行"
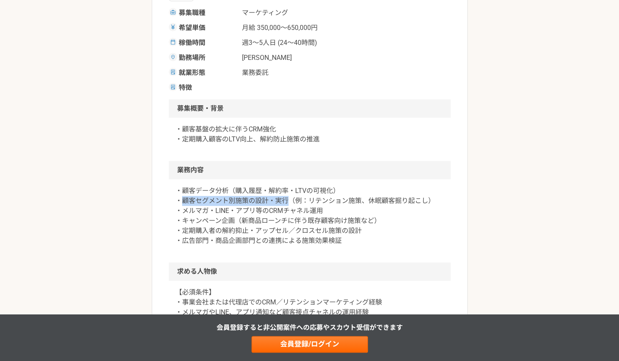
scroll to position [136, 0]
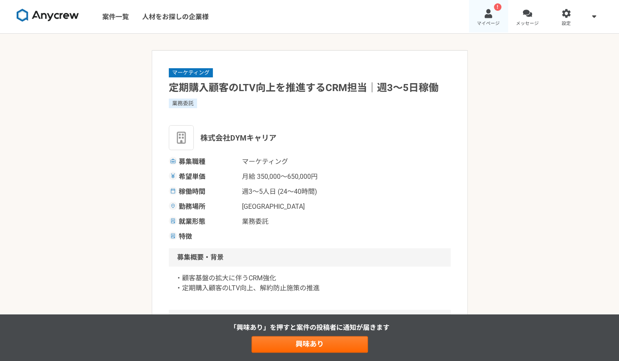
click at [493, 10] on link "! マイページ" at bounding box center [488, 16] width 39 height 33
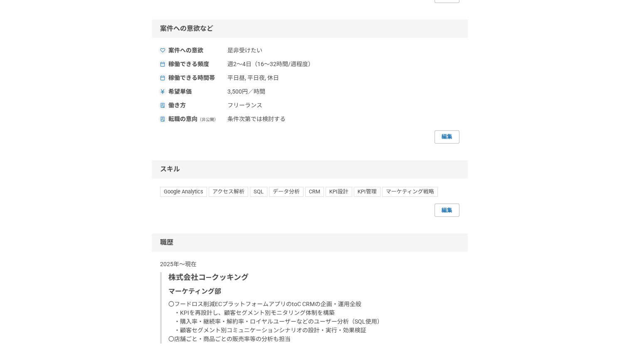
scroll to position [291, 0]
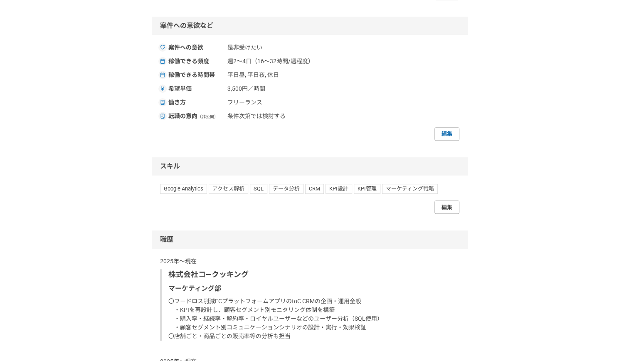
click at [447, 208] on link "編集" at bounding box center [446, 206] width 25 height 13
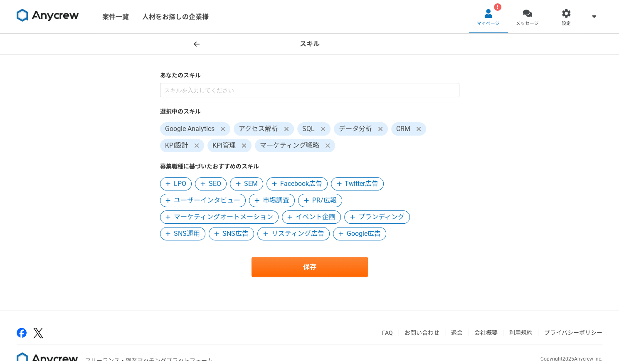
click at [255, 220] on span "マーケティングオートメーション" at bounding box center [223, 217] width 99 height 10
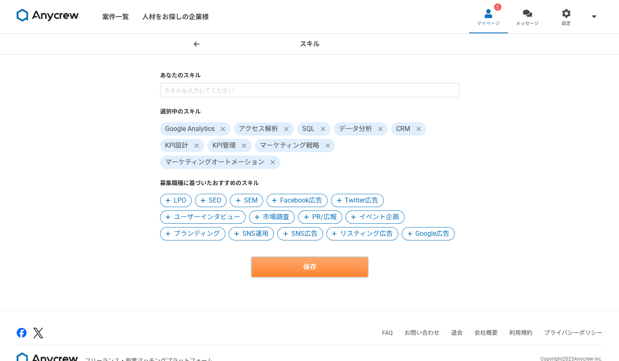
click at [283, 269] on button "保存" at bounding box center [309, 267] width 116 height 20
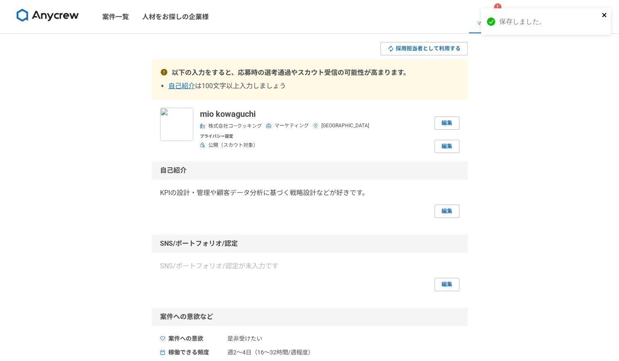
click at [602, 15] on icon "close" at bounding box center [604, 15] width 4 height 4
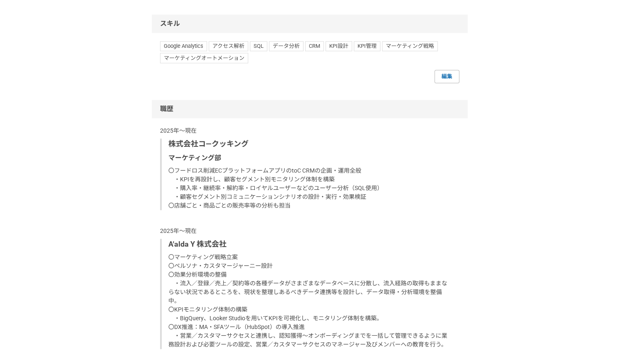
scroll to position [445, 0]
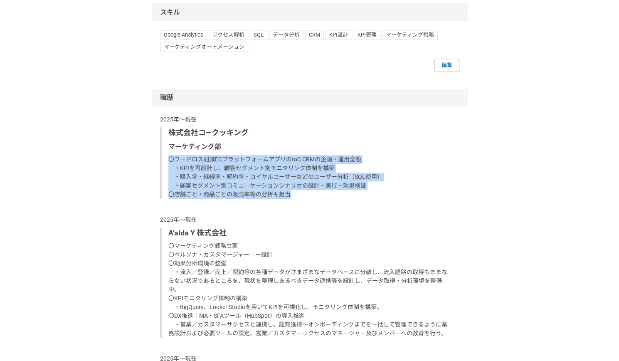
drag, startPoint x: 169, startPoint y: 158, endPoint x: 300, endPoint y: 194, distance: 136.6
click at [300, 194] on p "〇フードロス削減ECプラットフォームアプリのtoC CRMの企画・運用全般 ・KPIを再設計し、顧客セグメント別モニタリング体制を構築 ・購入率・継続率・解約…" at bounding box center [310, 177] width 284 height 44
copy p "〇フードロス削減ECプラットフォームアプリのtoC CRMの企画・運用全般 ・KPIを再設計し、顧客セグメント別モニタリング体制を構築 ・購入率・継続率・解約…"
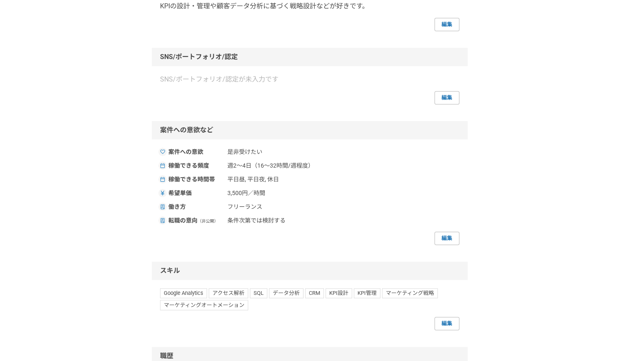
scroll to position [195, 0]
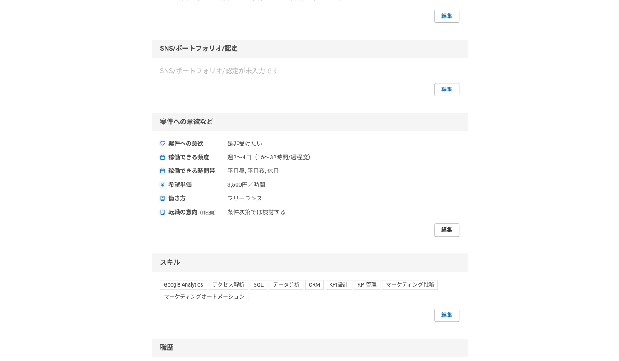
click at [443, 227] on link "編集" at bounding box center [446, 229] width 25 height 13
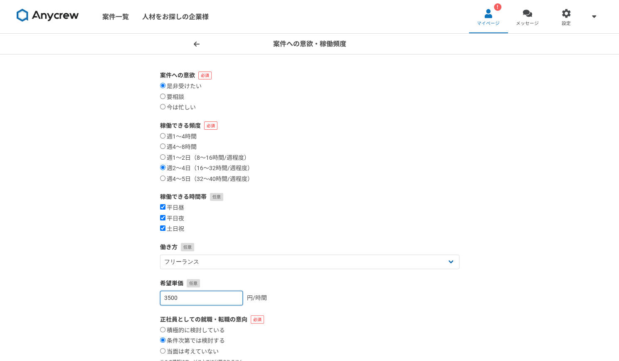
click at [197, 300] on input "3500" at bounding box center [201, 297] width 83 height 15
type input "3"
type input "4500"
click at [345, 229] on div "平日昼 平日夜 土日祝" at bounding box center [309, 218] width 299 height 29
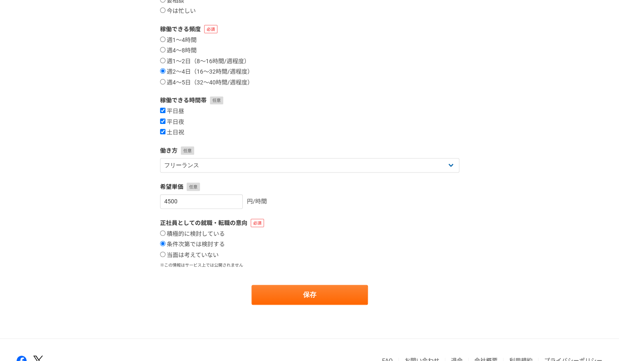
scroll to position [102, 0]
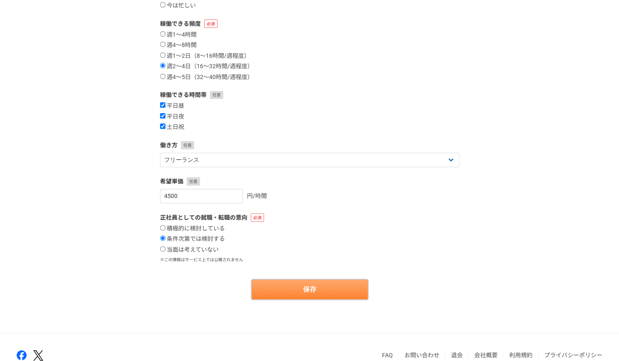
click at [327, 288] on button "保存" at bounding box center [309, 289] width 116 height 20
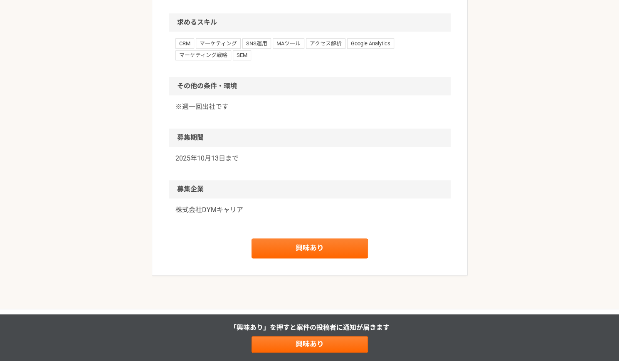
scroll to position [533, 0]
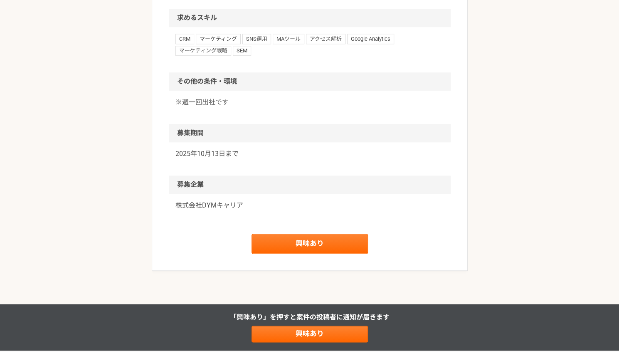
drag, startPoint x: 621, startPoint y: 72, endPoint x: 599, endPoint y: 276, distance: 205.2
drag, startPoint x: 172, startPoint y: 199, endPoint x: 248, endPoint y: 199, distance: 76.9
click at [248, 199] on div "株式会社DYMキャリア" at bounding box center [310, 210] width 282 height 33
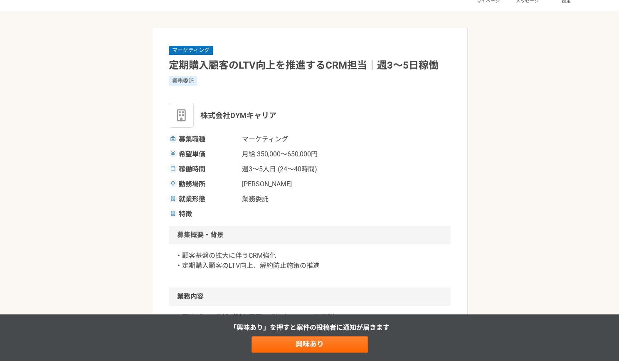
scroll to position [0, 0]
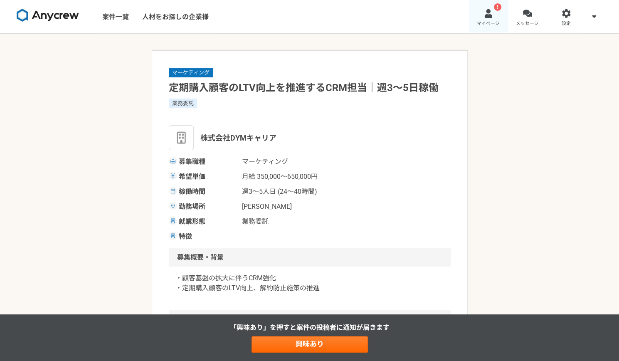
click at [487, 22] on span "マイページ" at bounding box center [488, 23] width 23 height 7
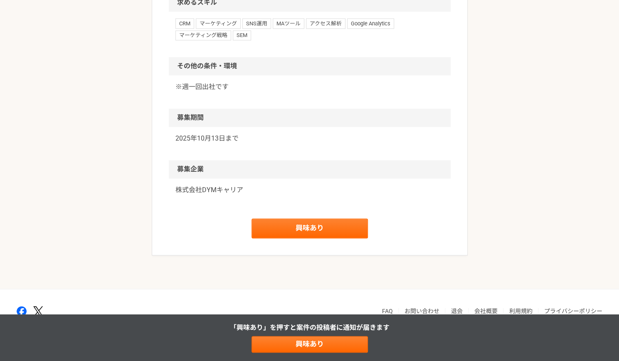
scroll to position [553, 0]
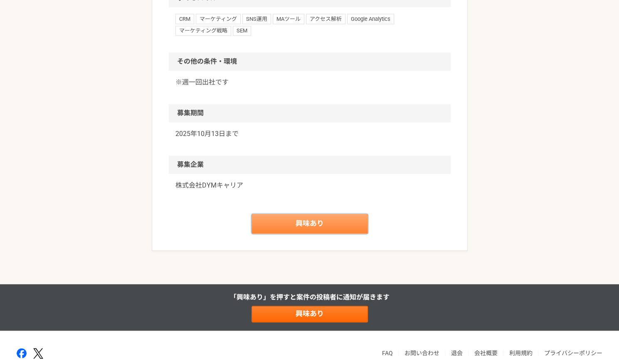
click at [344, 221] on link "興味あり" at bounding box center [309, 224] width 116 height 20
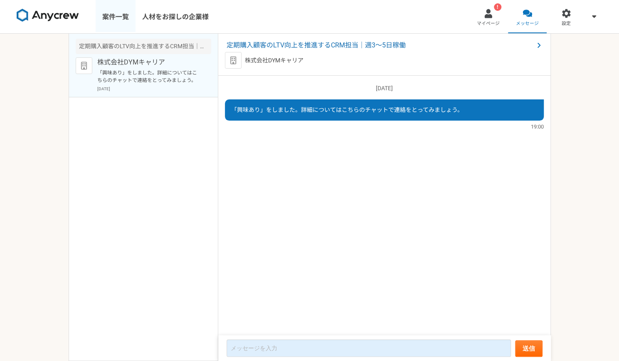
click at [123, 16] on link "案件一覧" at bounding box center [116, 16] width 40 height 33
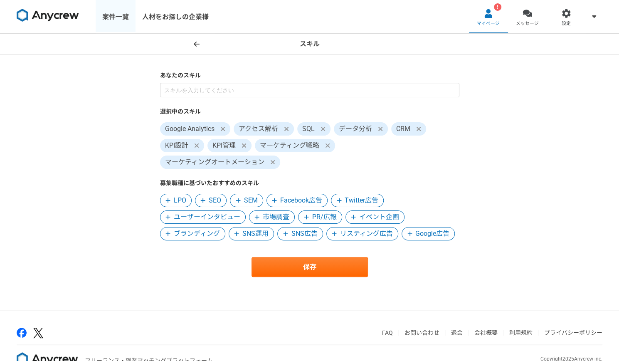
click at [118, 17] on link "案件一覧" at bounding box center [116, 16] width 40 height 33
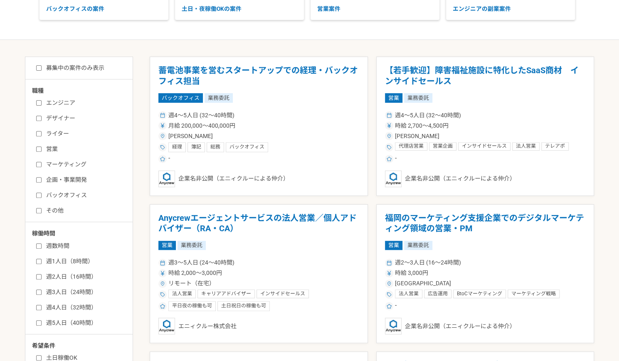
scroll to position [111, 0]
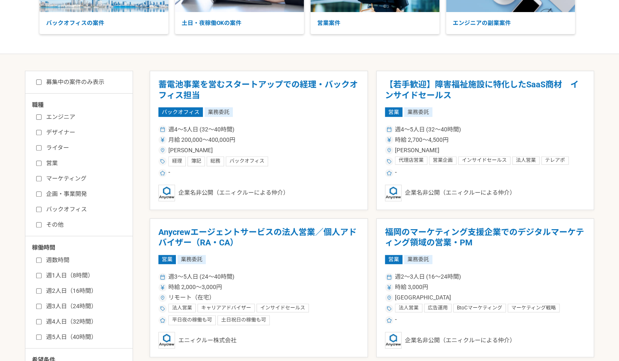
click at [38, 178] on input "マーケティング" at bounding box center [38, 178] width 5 height 5
checkbox input "true"
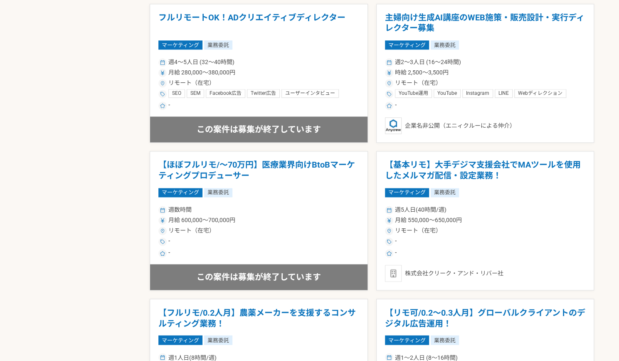
scroll to position [621, 0]
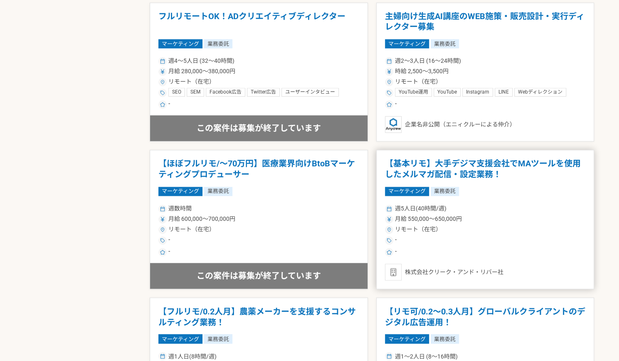
drag, startPoint x: 434, startPoint y: 160, endPoint x: 425, endPoint y: 165, distance: 10.4
click at [425, 165] on h1 "【基本リモ】大手デジマ支援会社でMAツールを使用したメルマガ配信・設定業務！" at bounding box center [485, 168] width 201 height 21
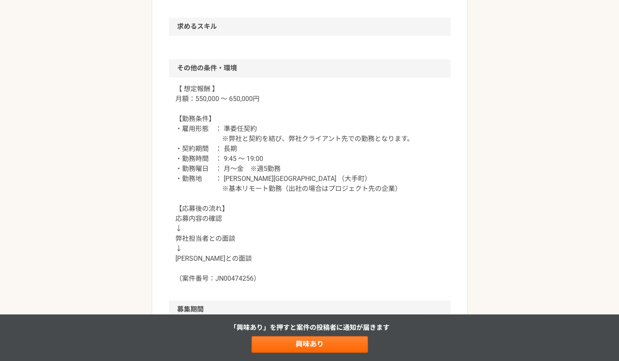
scroll to position [607, 0]
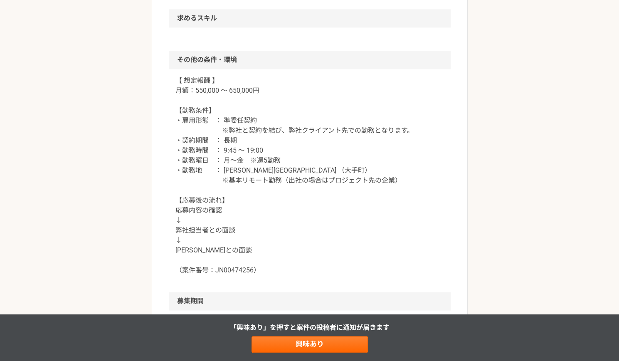
drag, startPoint x: 605, startPoint y: 236, endPoint x: 603, endPoint y: 261, distance: 24.2
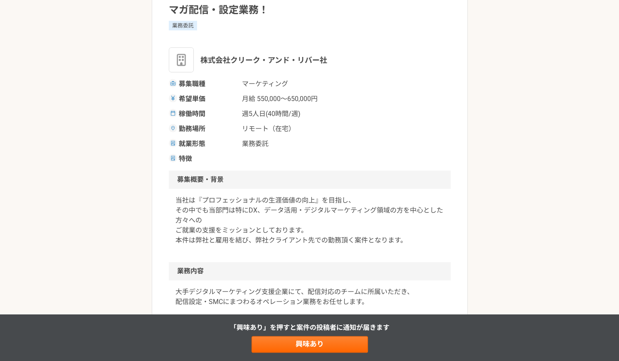
scroll to position [0, 0]
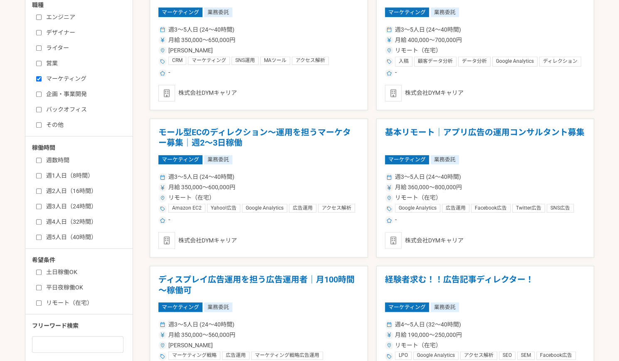
scroll to position [215, 0]
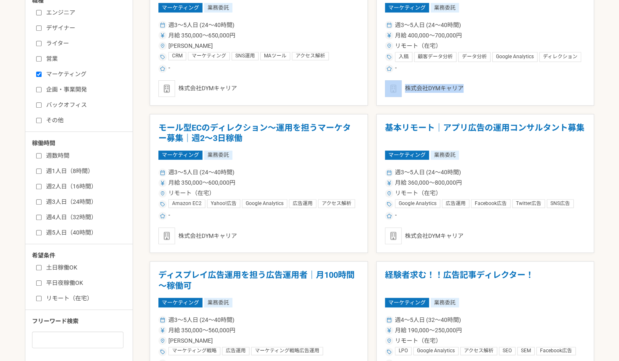
drag, startPoint x: 615, startPoint y: 102, endPoint x: 615, endPoint y: 85, distance: 17.0
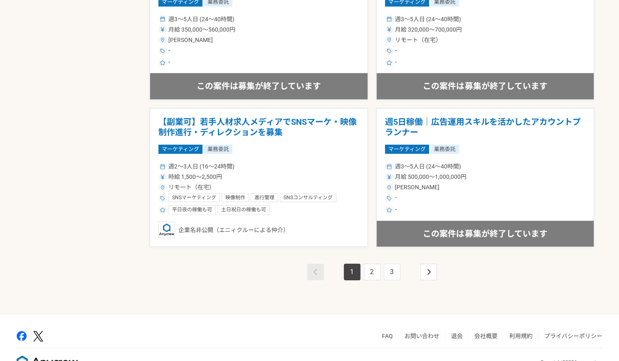
scroll to position [1421, 0]
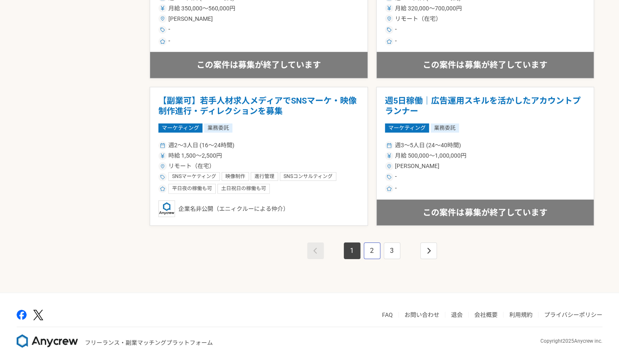
click at [370, 247] on link "2" at bounding box center [372, 250] width 17 height 17
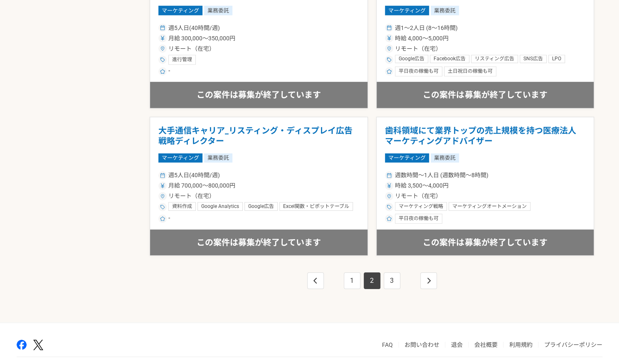
scroll to position [1421, 0]
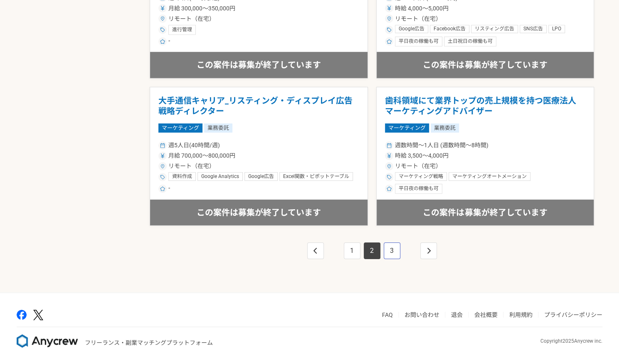
click at [392, 248] on link "3" at bounding box center [391, 250] width 17 height 17
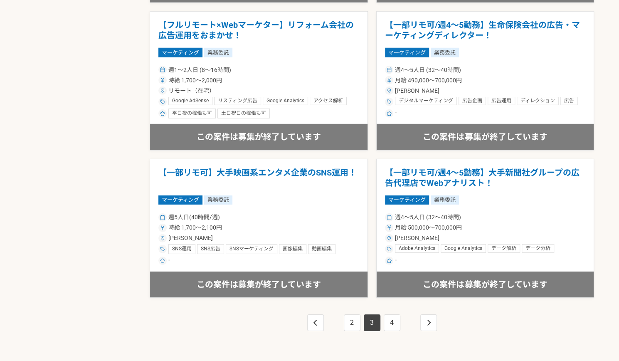
scroll to position [1351, 0]
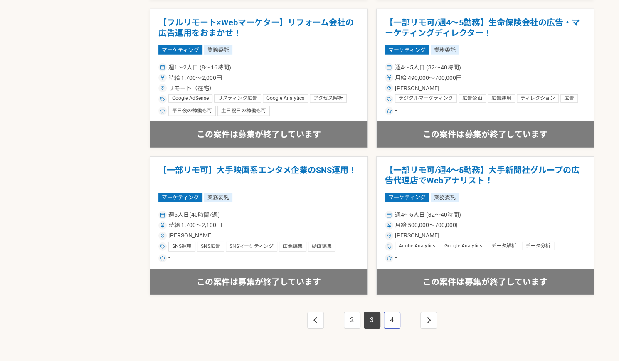
click at [396, 316] on link "4" at bounding box center [391, 320] width 17 height 17
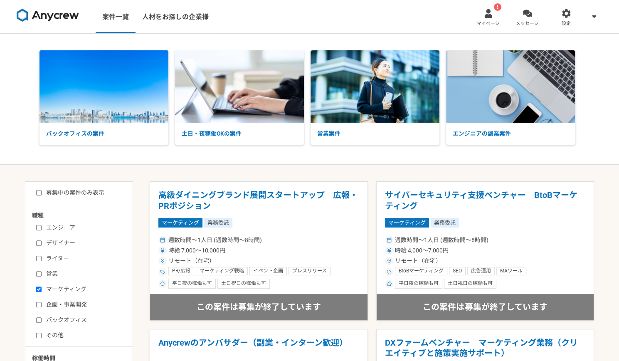
click at [34, 188] on div "募集中の案件のみ表示" at bounding box center [82, 192] width 101 height 9
click at [41, 192] on input "募集中の案件のみ表示" at bounding box center [38, 192] width 5 height 5
checkbox input "true"
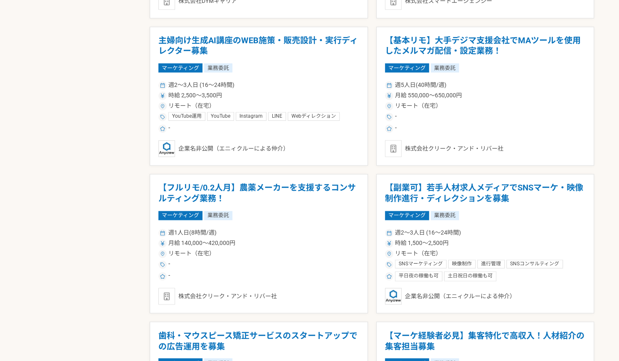
scroll to position [616, 0]
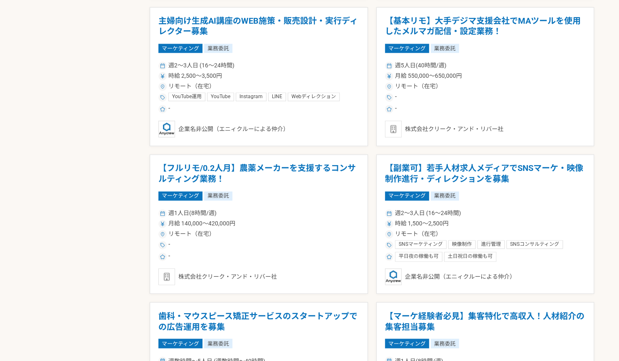
click at [600, 172] on main "募集中の案件のみ表示 職種 エンジニア デザイナー ライター 営業 マーケティング 企画・事業開発 バックオフィス その他 稼働時間 週数時間 週1人日（8時…" at bounding box center [309, 240] width 619 height 1384
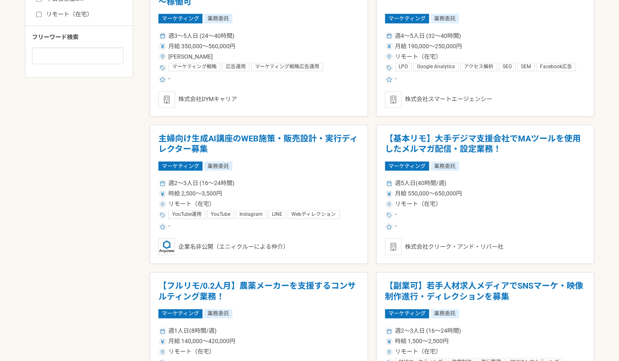
scroll to position [0, 0]
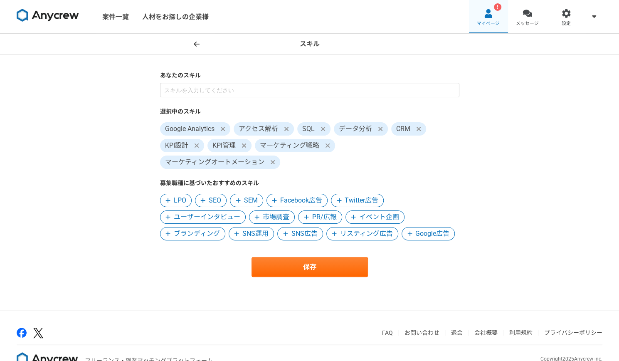
click at [489, 23] on span "マイページ" at bounding box center [488, 23] width 23 height 7
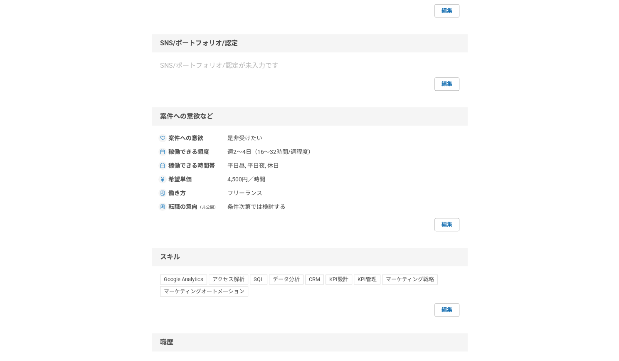
scroll to position [204, 0]
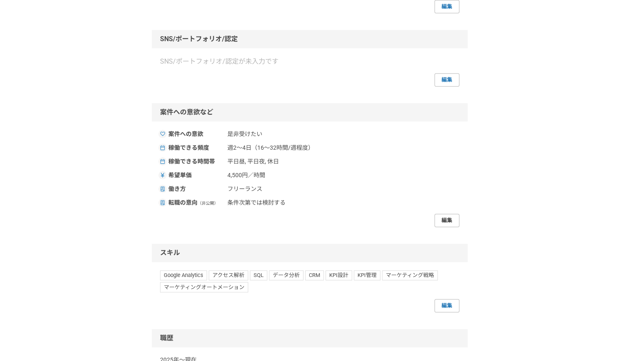
click at [449, 223] on link "編集" at bounding box center [446, 220] width 25 height 13
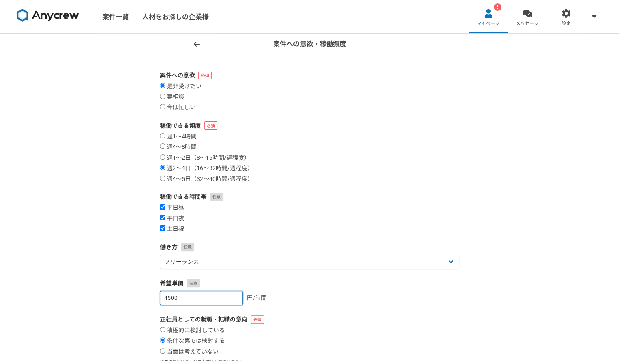
drag, startPoint x: 182, startPoint y: 299, endPoint x: 155, endPoint y: 303, distance: 26.9
click at [155, 303] on section "案件への意欲 是非受けたい 要相談 今は忙しい 稼働できる頻度 週1〜4時間 週4〜8時間 週1〜2日（8〜16時間/週程度） 週2〜4日（16〜32時間/週…" at bounding box center [310, 236] width 316 height 330
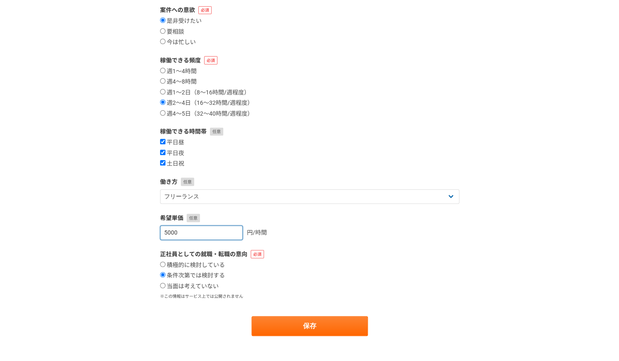
scroll to position [69, 0]
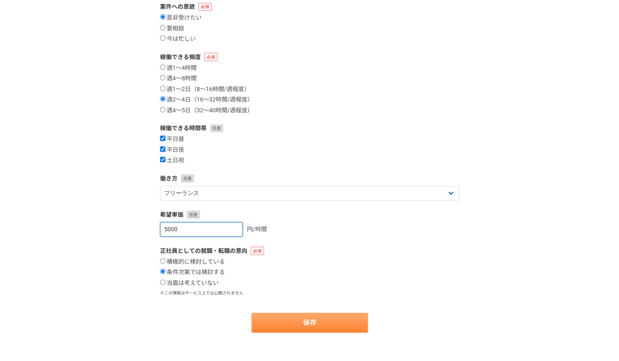
type input "5000"
click at [308, 320] on button "保存" at bounding box center [309, 322] width 116 height 20
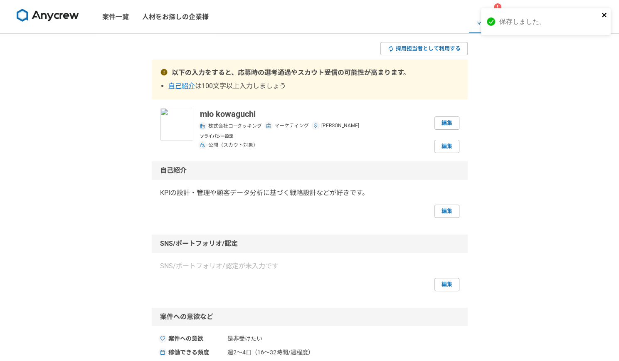
click at [604, 15] on icon "close" at bounding box center [604, 15] width 4 height 4
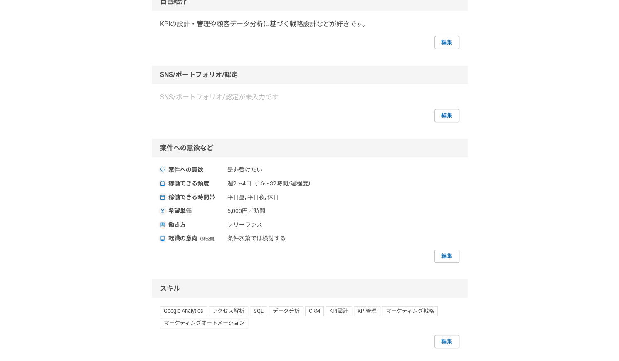
scroll to position [185, 0]
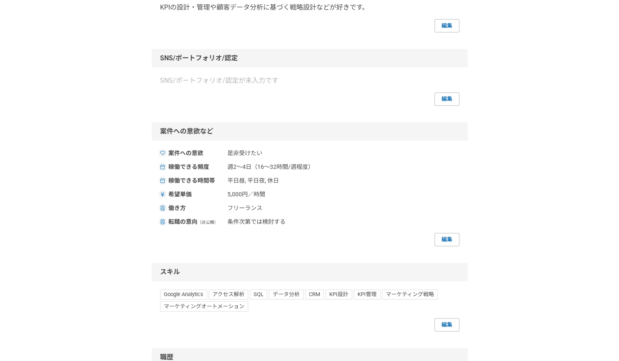
click at [450, 237] on link "編集" at bounding box center [446, 239] width 25 height 13
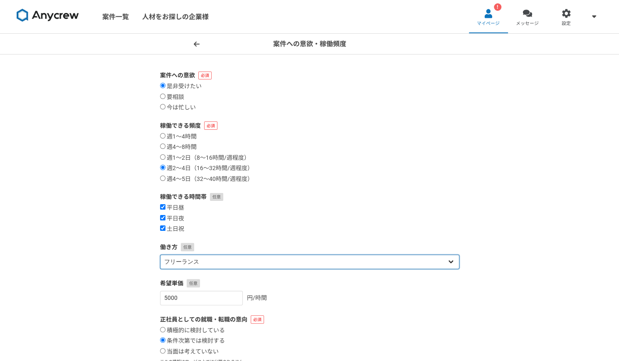
click at [322, 261] on select "フリーランス 副業 その他" at bounding box center [309, 261] width 299 height 15
click at [160, 254] on select "フリーランス 副業 その他" at bounding box center [309, 261] width 299 height 15
click at [294, 263] on select "フリーランス 副業 その他" at bounding box center [309, 261] width 299 height 15
select select "other"
click at [160, 254] on select "フリーランス 副業 その他" at bounding box center [309, 261] width 299 height 15
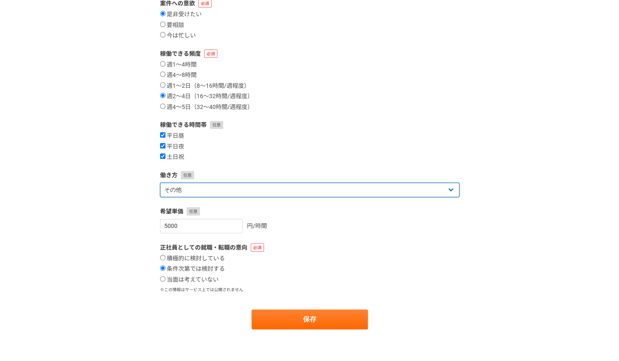
scroll to position [73, 0]
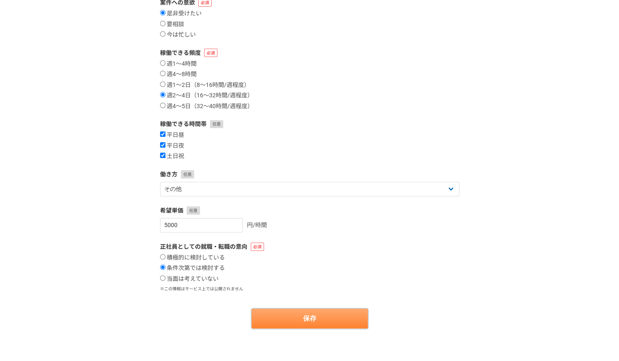
click at [357, 315] on button "保存" at bounding box center [309, 318] width 116 height 20
